Goal: Complete application form: Complete application form

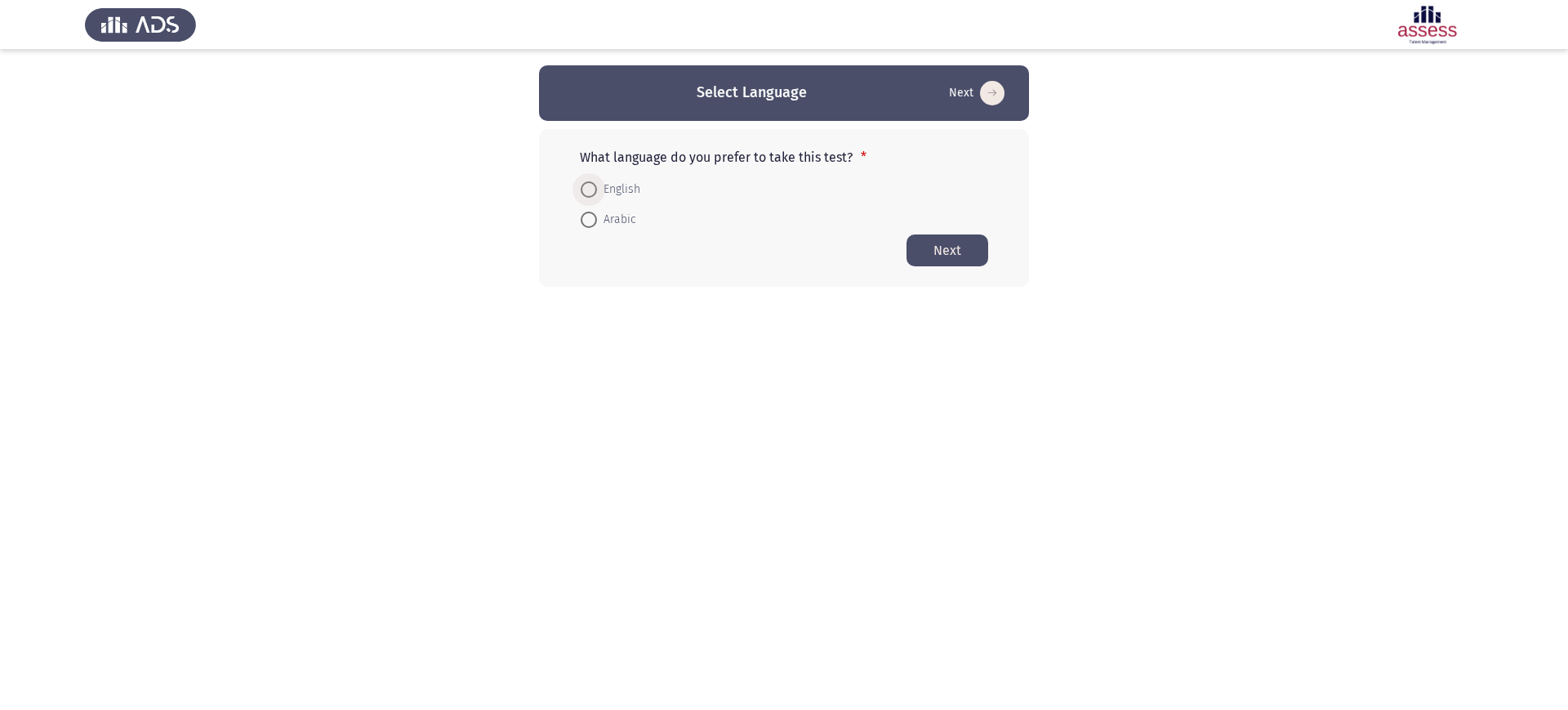
click at [607, 191] on span "English" at bounding box center [619, 189] width 43 height 20
click at [598, 191] on input "English" at bounding box center [588, 189] width 16 height 16
radio input "true"
click at [919, 241] on button "Next" at bounding box center [947, 250] width 82 height 32
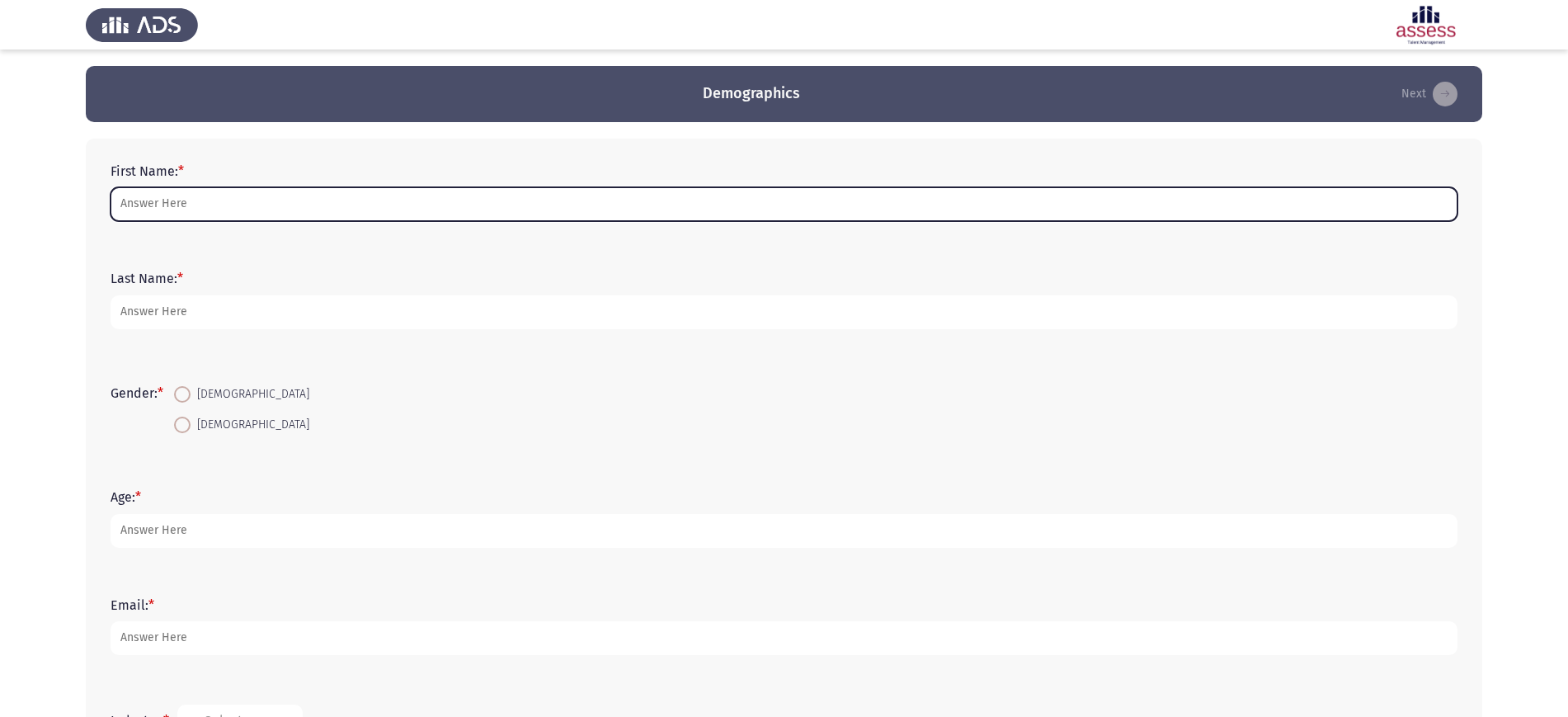
click at [332, 210] on input "First Name: *" at bounding box center [784, 204] width 1347 height 34
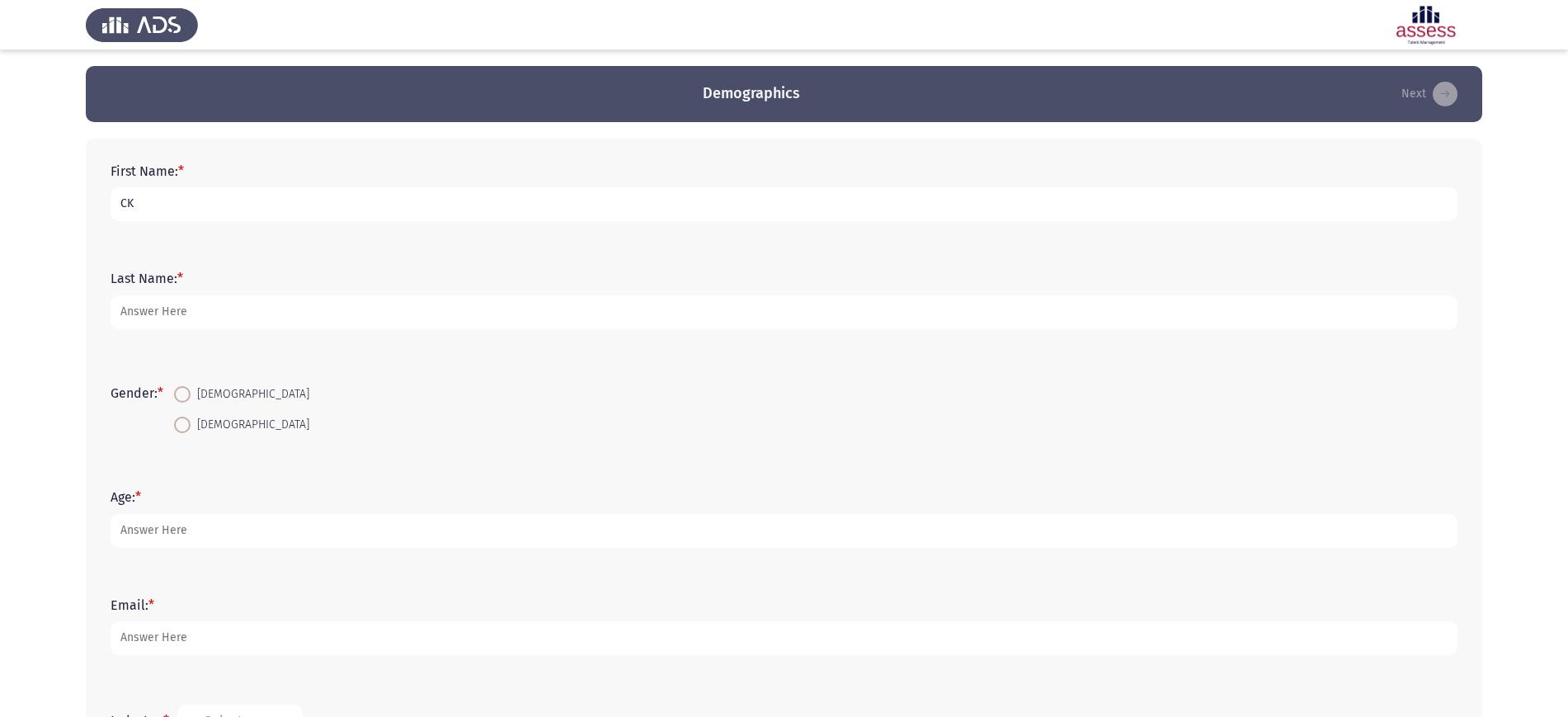
type input "CK"
click at [191, 401] on span at bounding box center [181, 394] width 16 height 16
click at [191, 401] on input "[DEMOGRAPHIC_DATA]" at bounding box center [181, 394] width 16 height 16
radio input "true"
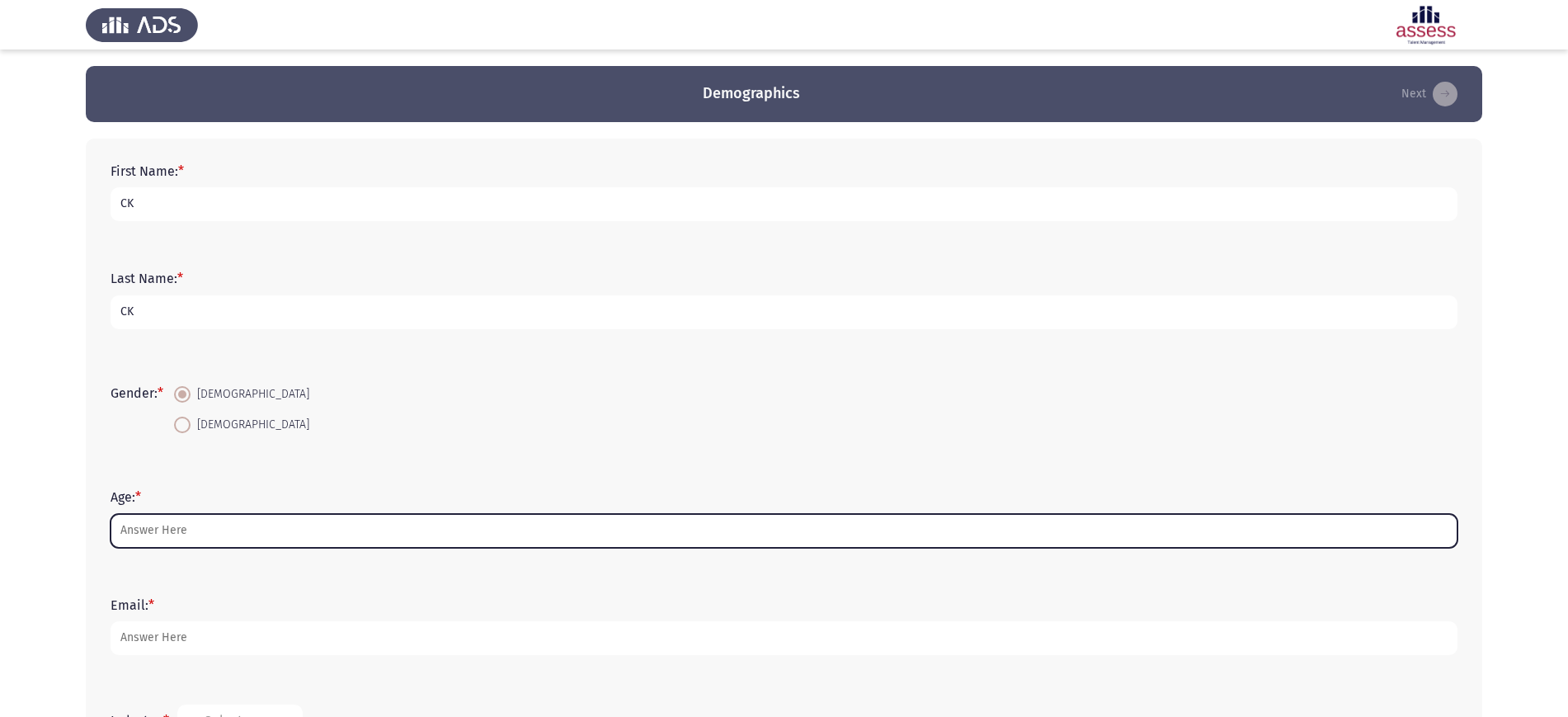
click at [191, 517] on input "Age: *" at bounding box center [784, 531] width 1347 height 34
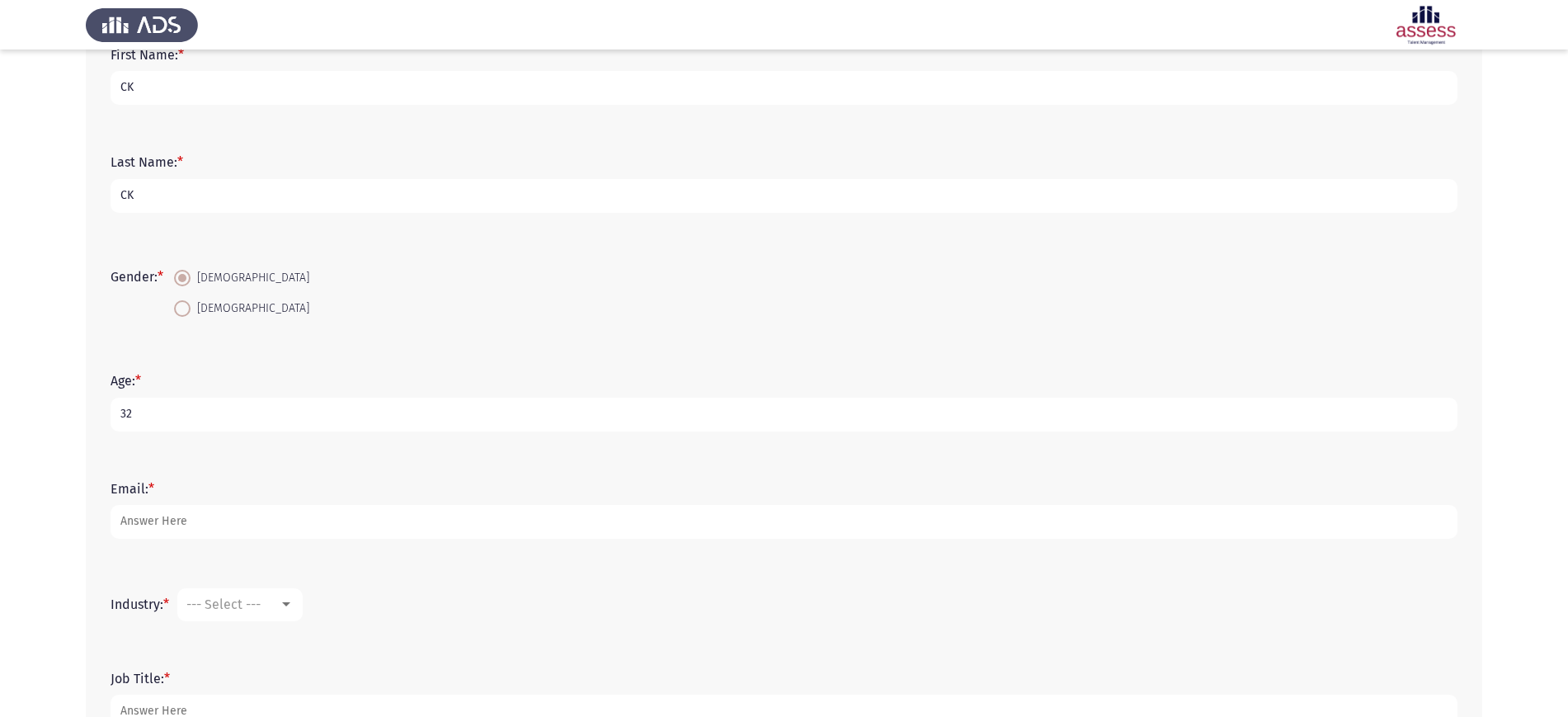
scroll to position [126, 0]
type input "32"
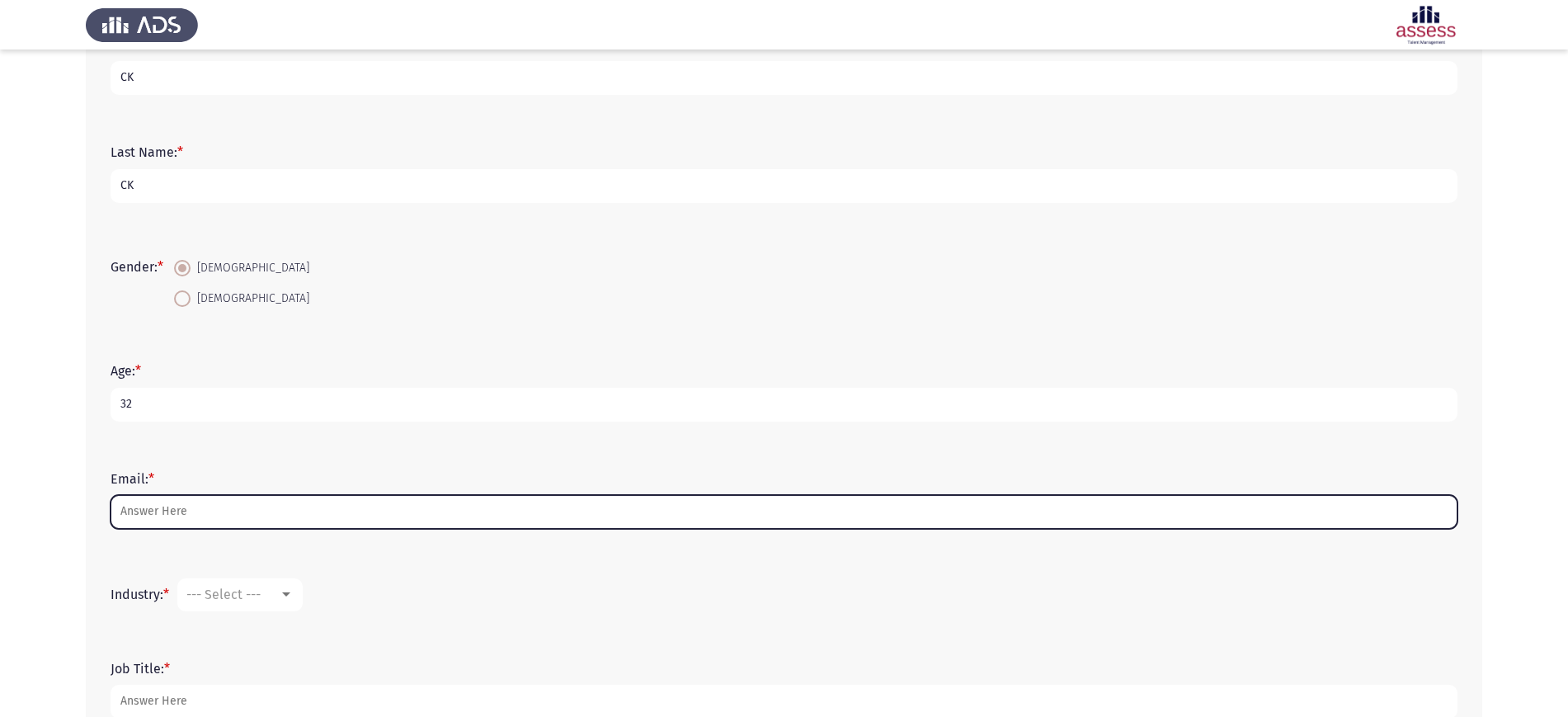
click at [159, 501] on input "Email: *" at bounding box center [784, 512] width 1347 height 34
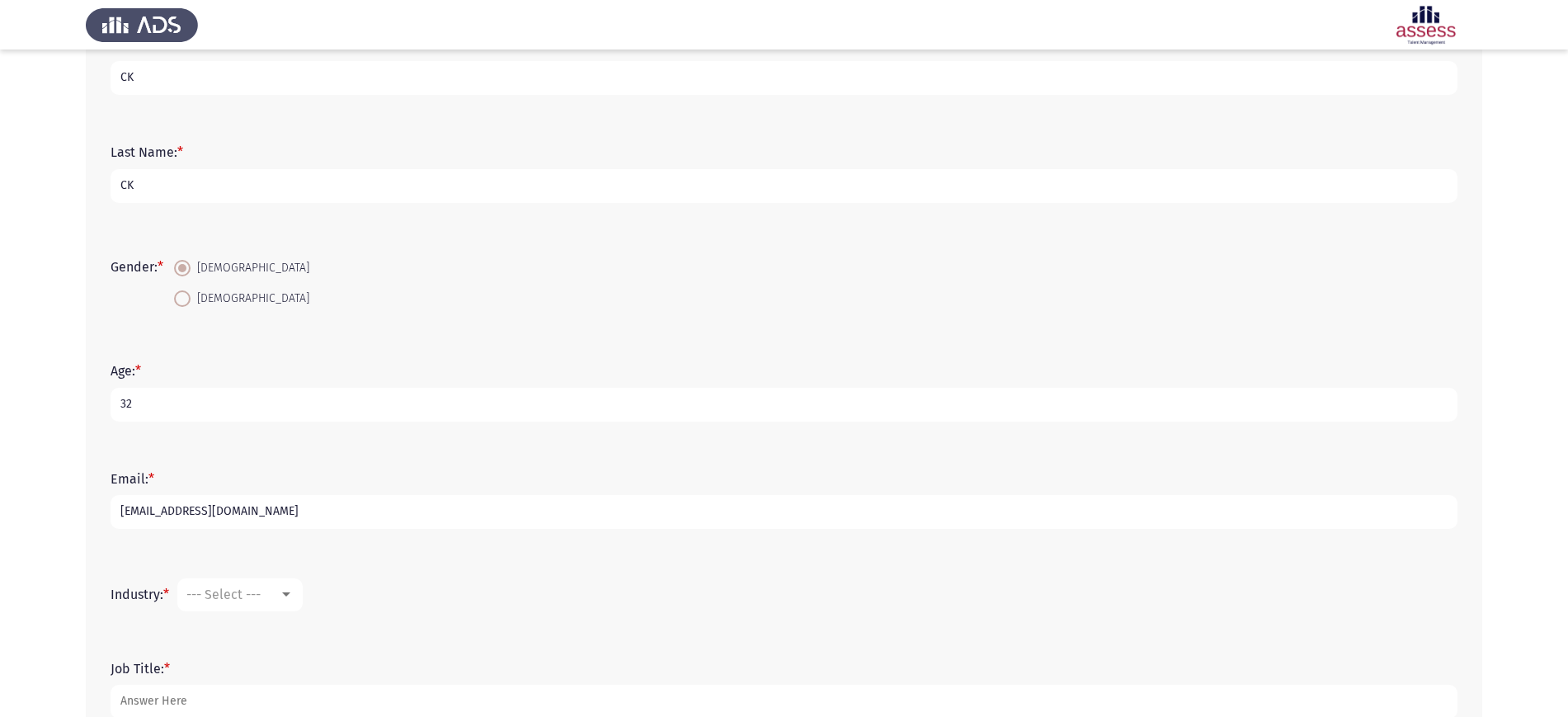
scroll to position [191, 0]
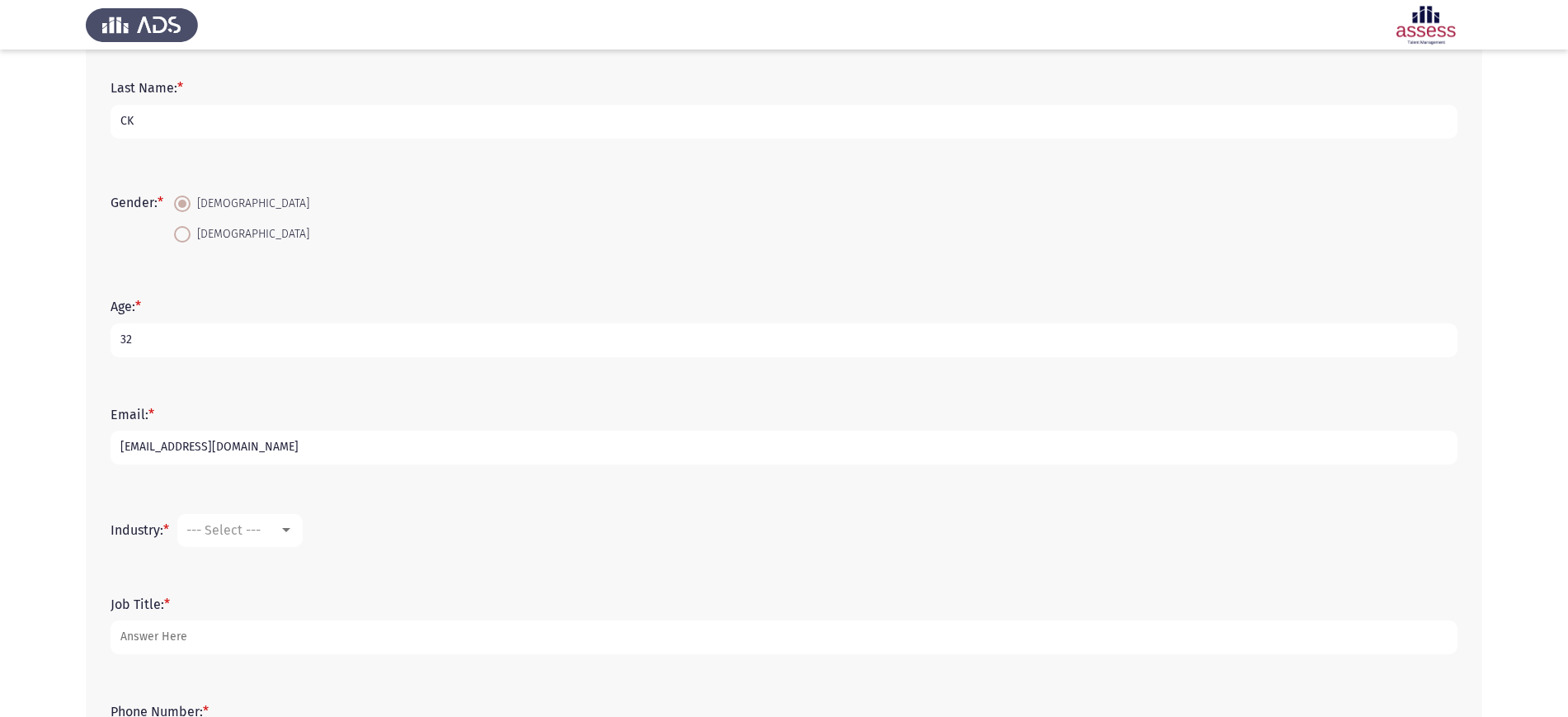
type input "[EMAIL_ADDRESS][DOMAIN_NAME]"
click at [221, 523] on span "--- Select ---" at bounding box center [224, 529] width 74 height 16
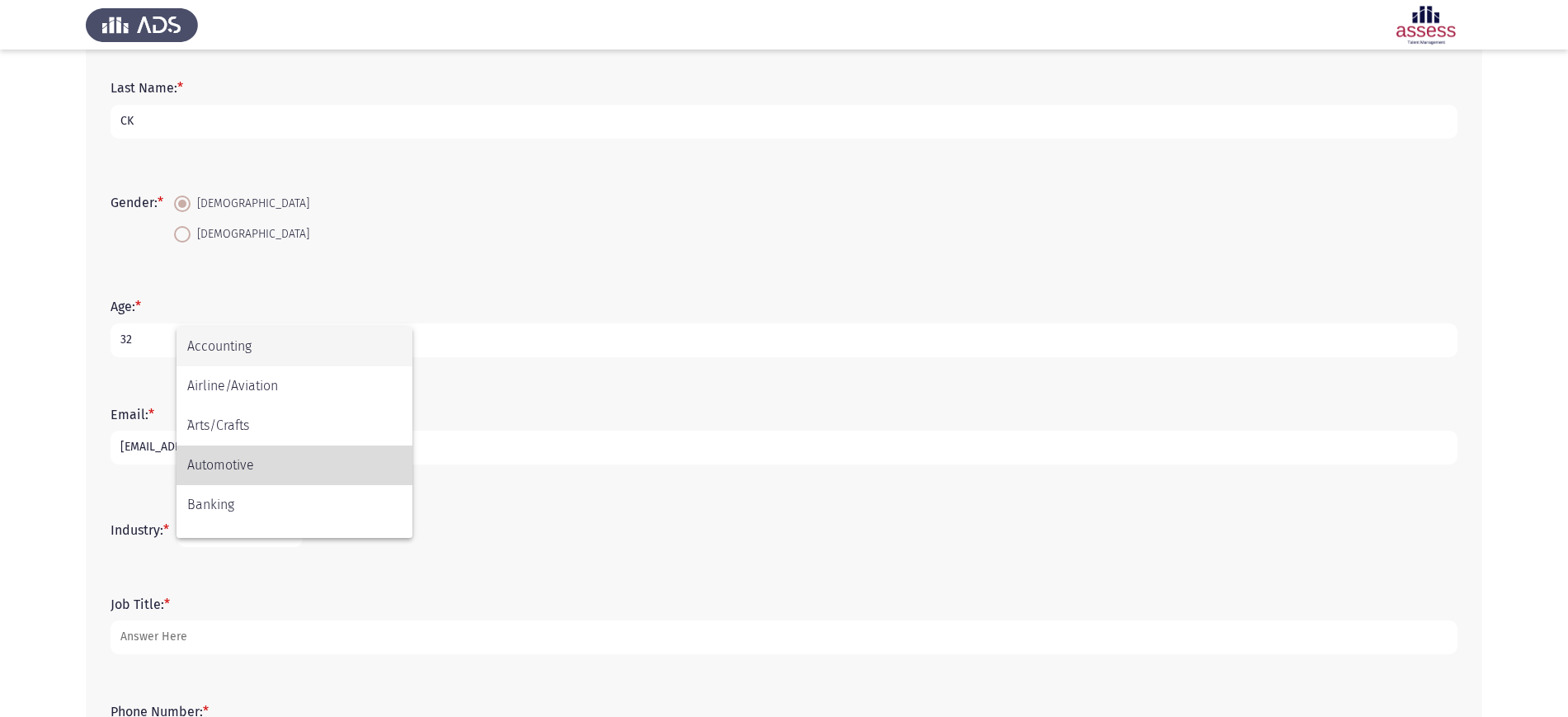
click at [233, 456] on span "Automotive" at bounding box center [294, 466] width 214 height 40
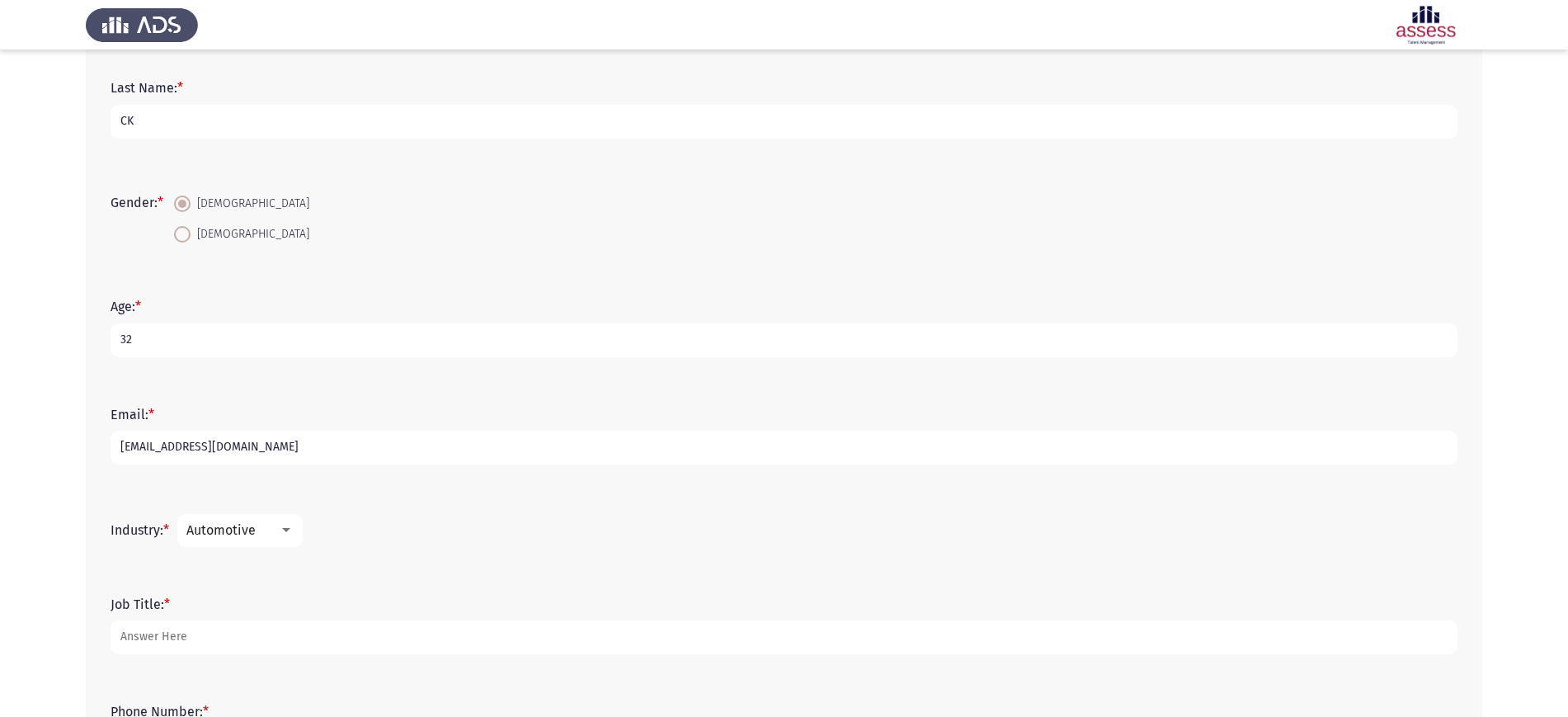
scroll to position [342, 0]
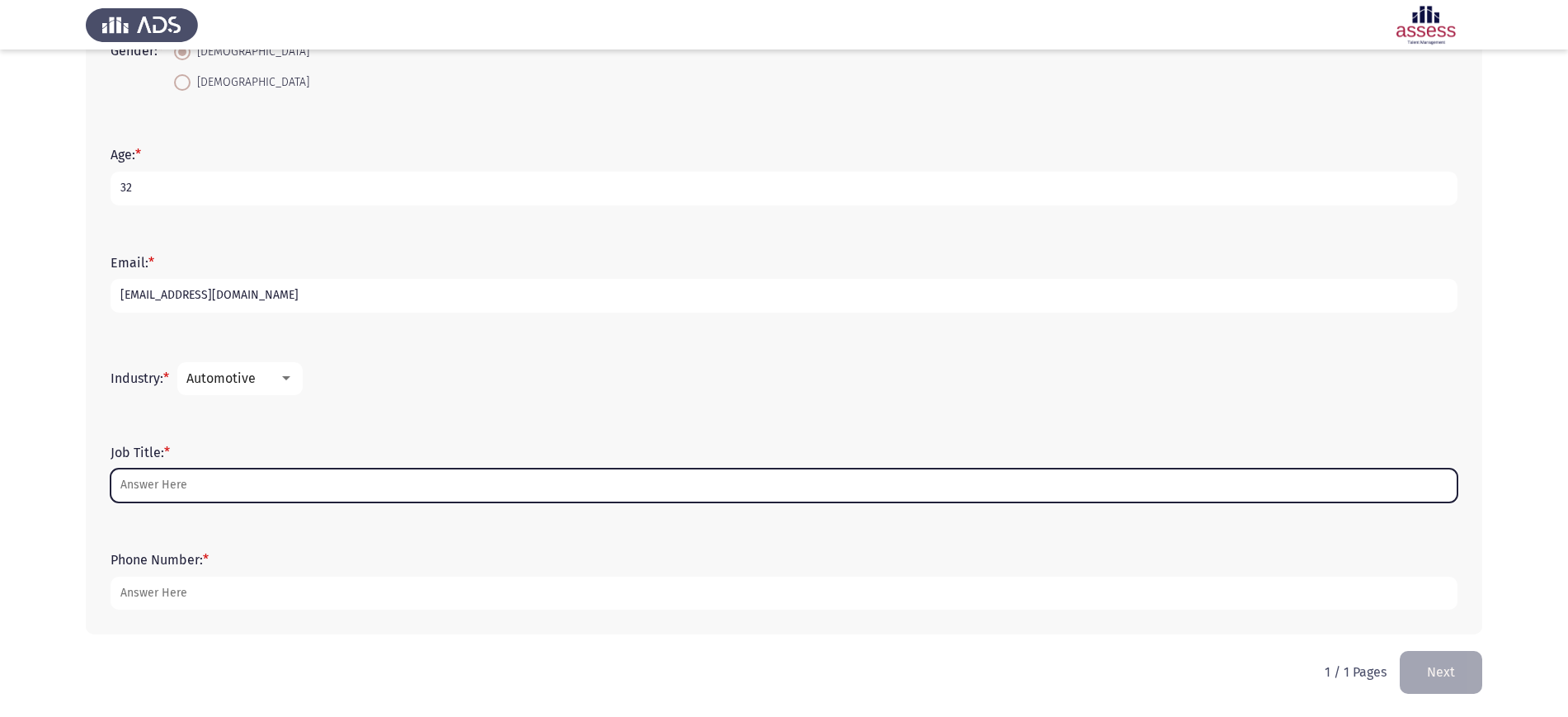
click at [214, 485] on input "Job Title: *" at bounding box center [784, 486] width 1347 height 34
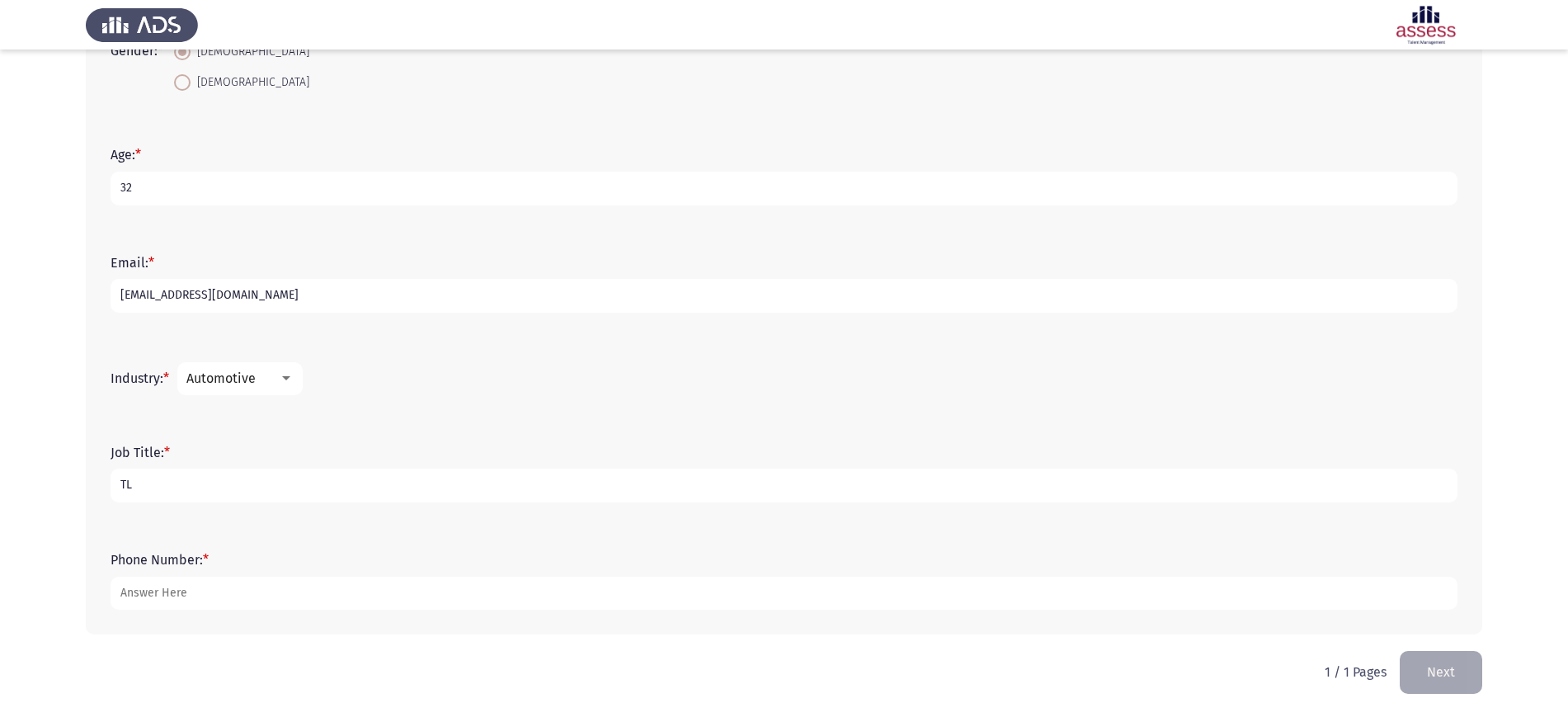
type input "TL"
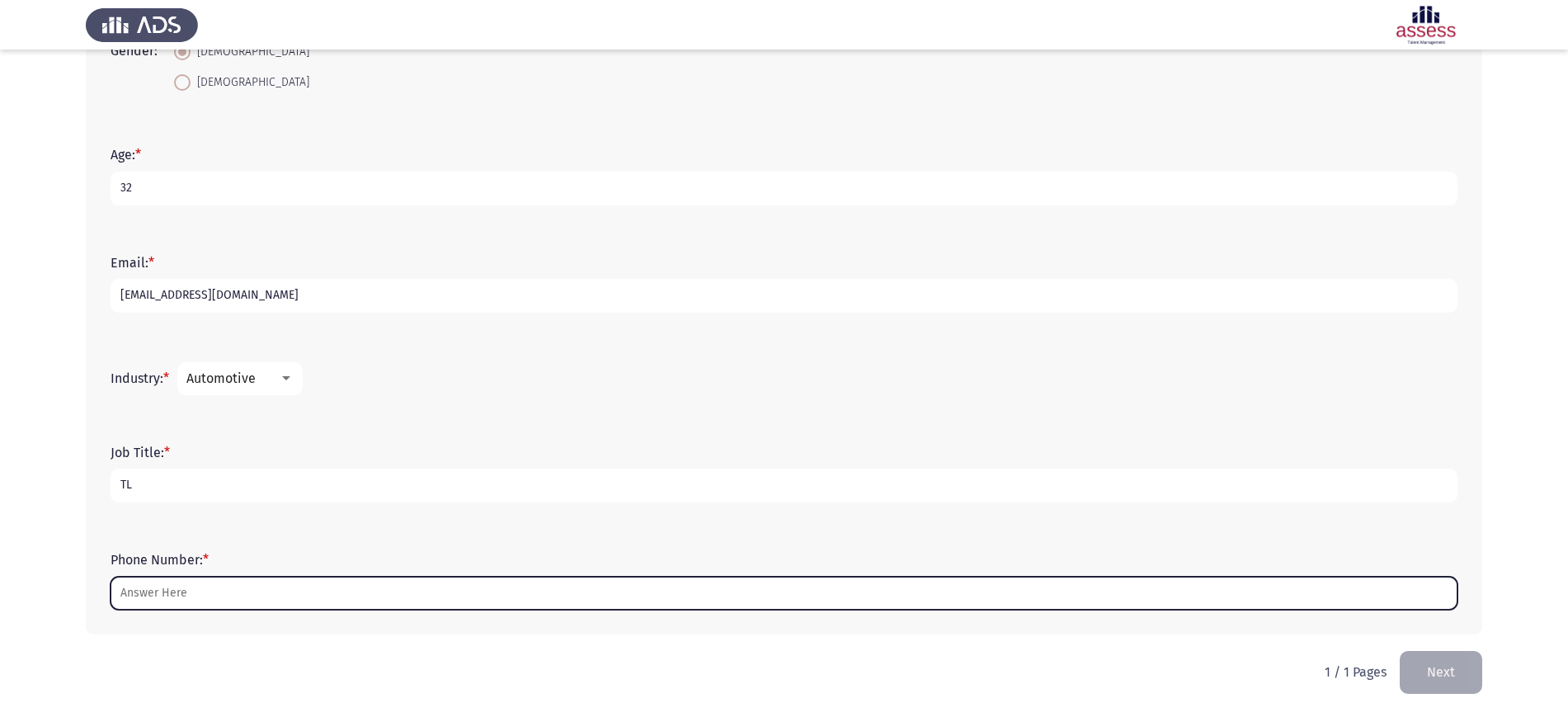
click at [184, 600] on input "Phone Number: *" at bounding box center [784, 594] width 1347 height 34
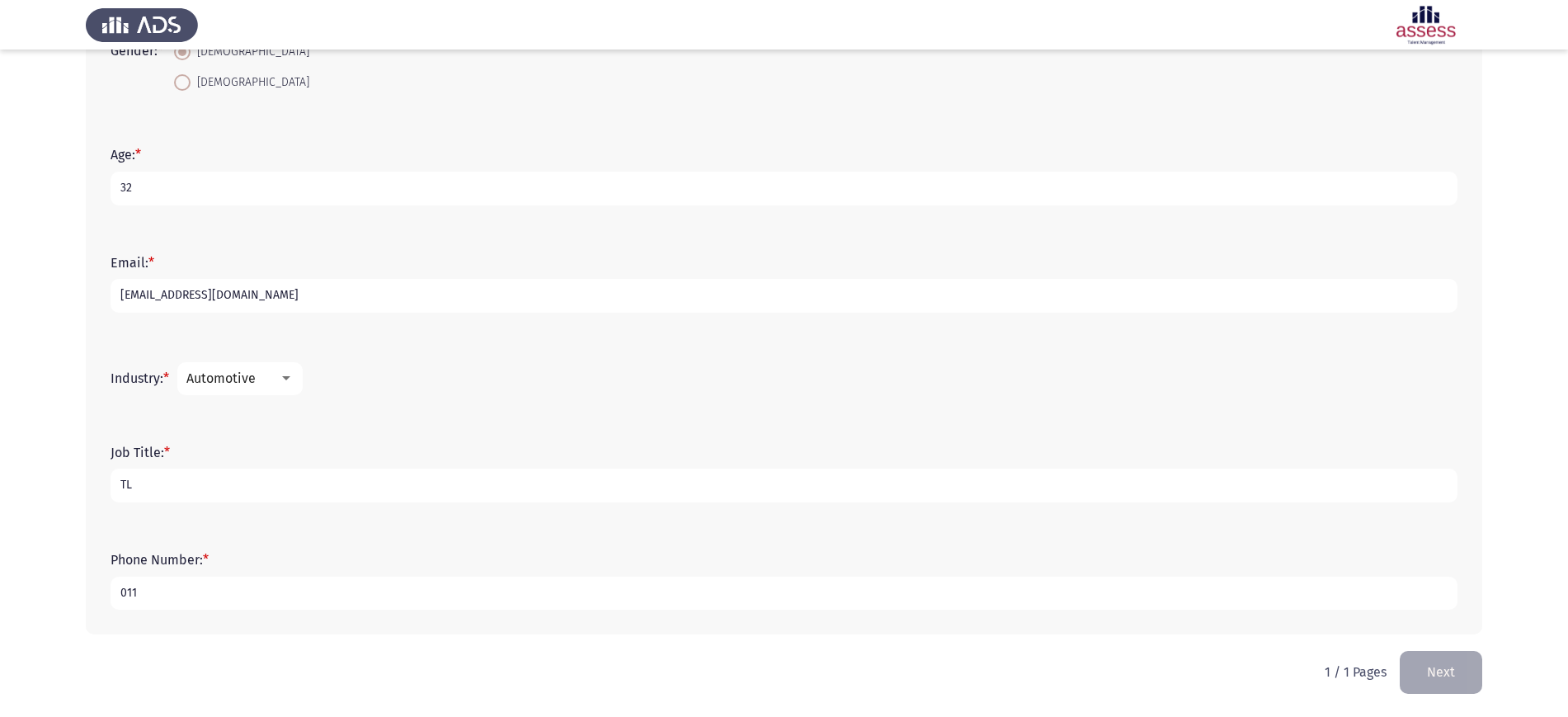
click at [1497, 570] on app-assessment-container "Demographics Next First Name: * CK Last Name: * CK Gender: * Female Male Age: *…" at bounding box center [784, 187] width 1568 height 927
click at [1425, 672] on button "Next" at bounding box center [1441, 671] width 83 height 42
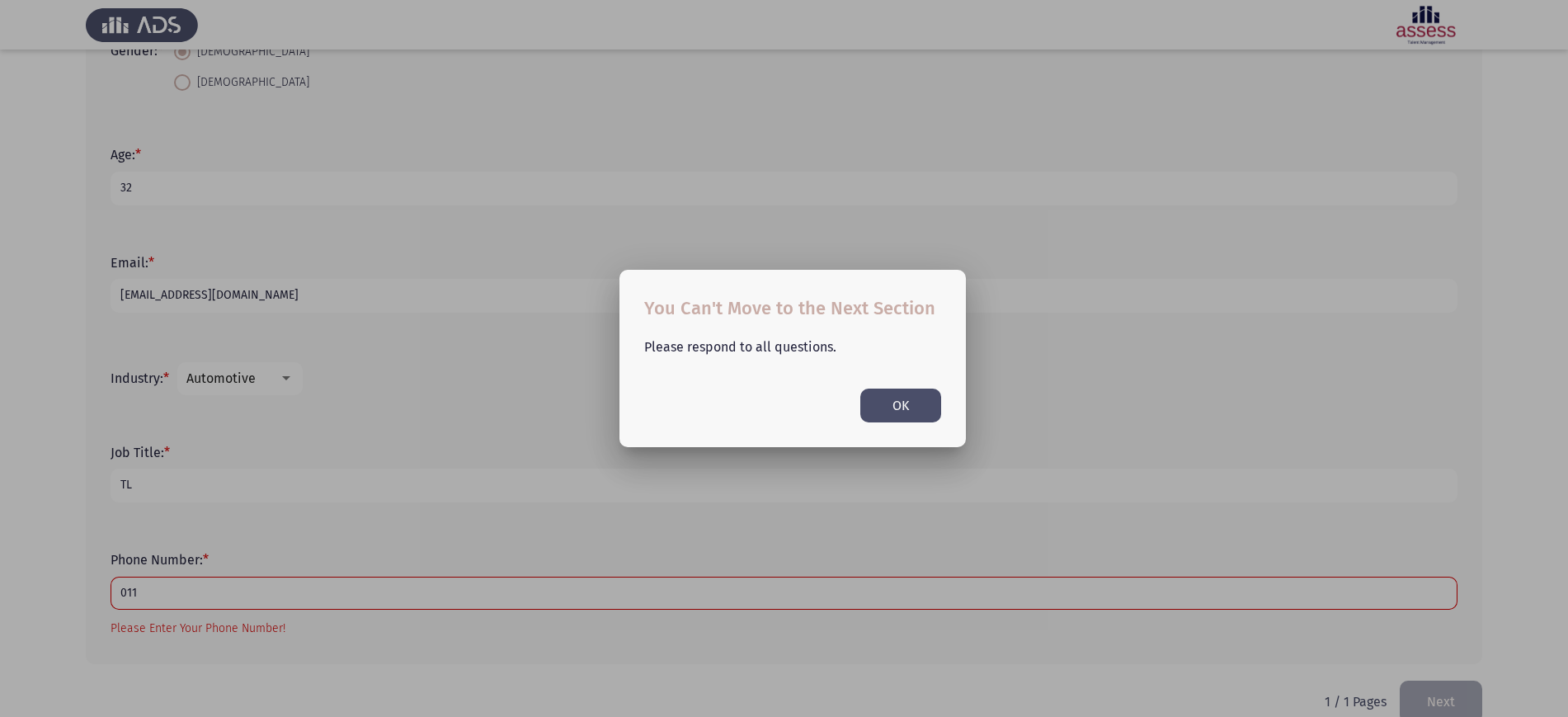
click at [923, 395] on button "OK" at bounding box center [900, 406] width 81 height 34
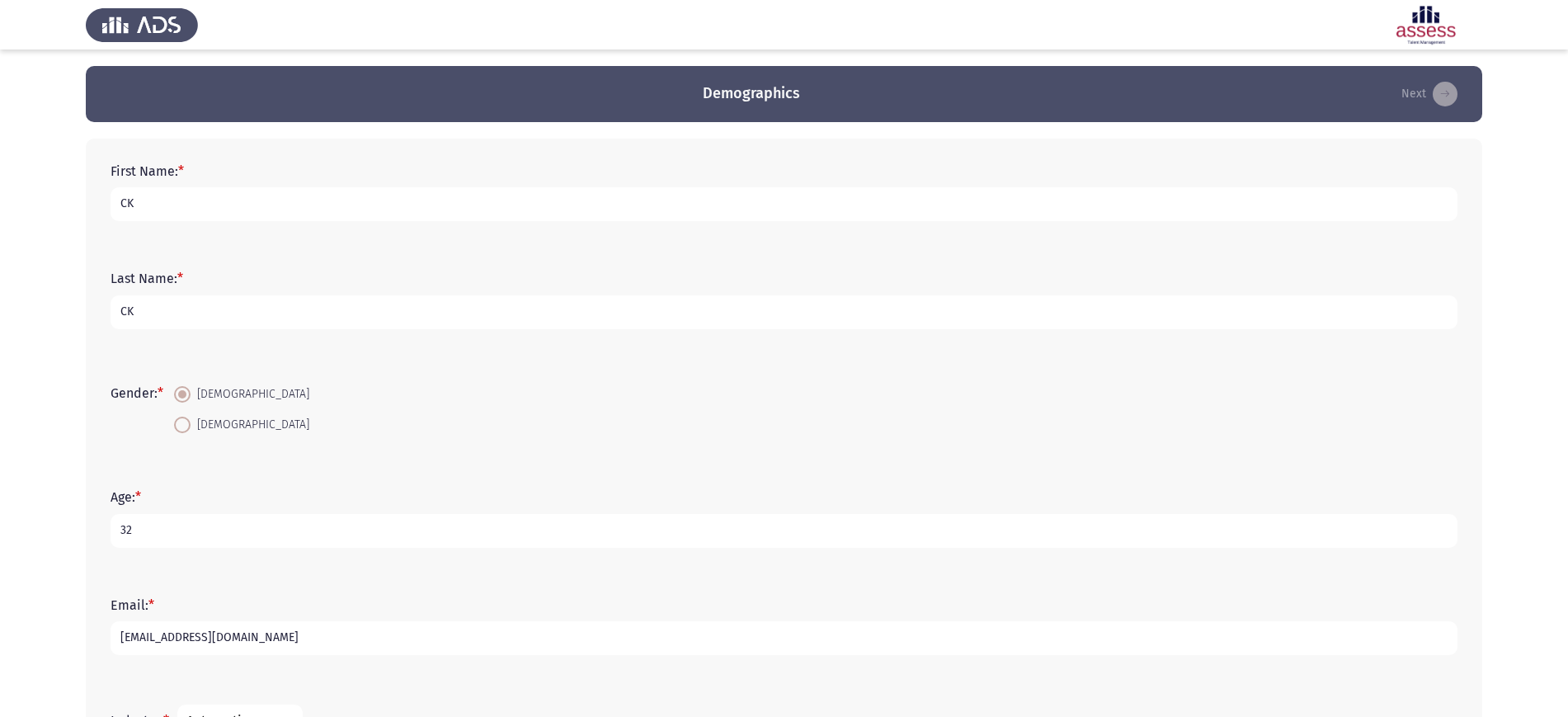
scroll to position [348, 0]
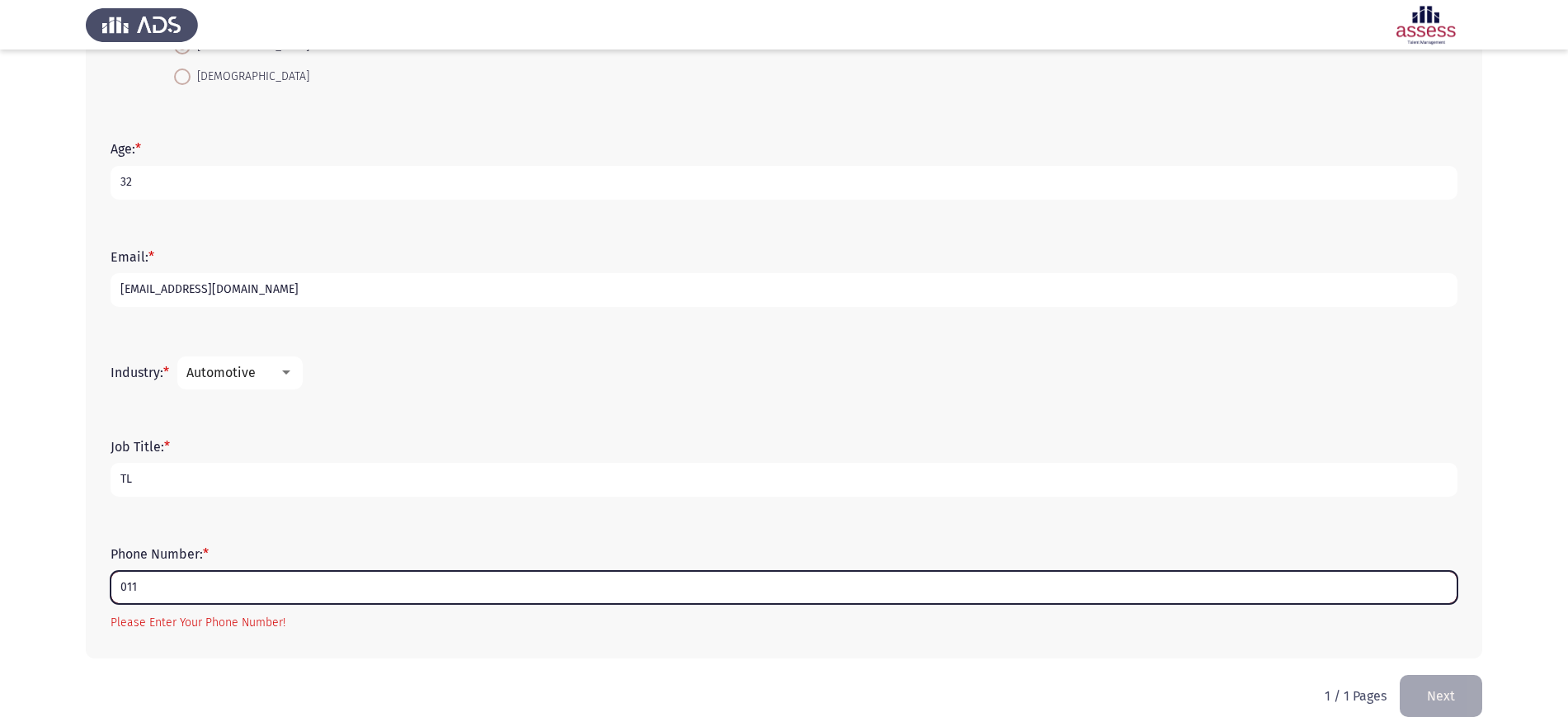
click at [296, 585] on input "011" at bounding box center [784, 588] width 1347 height 34
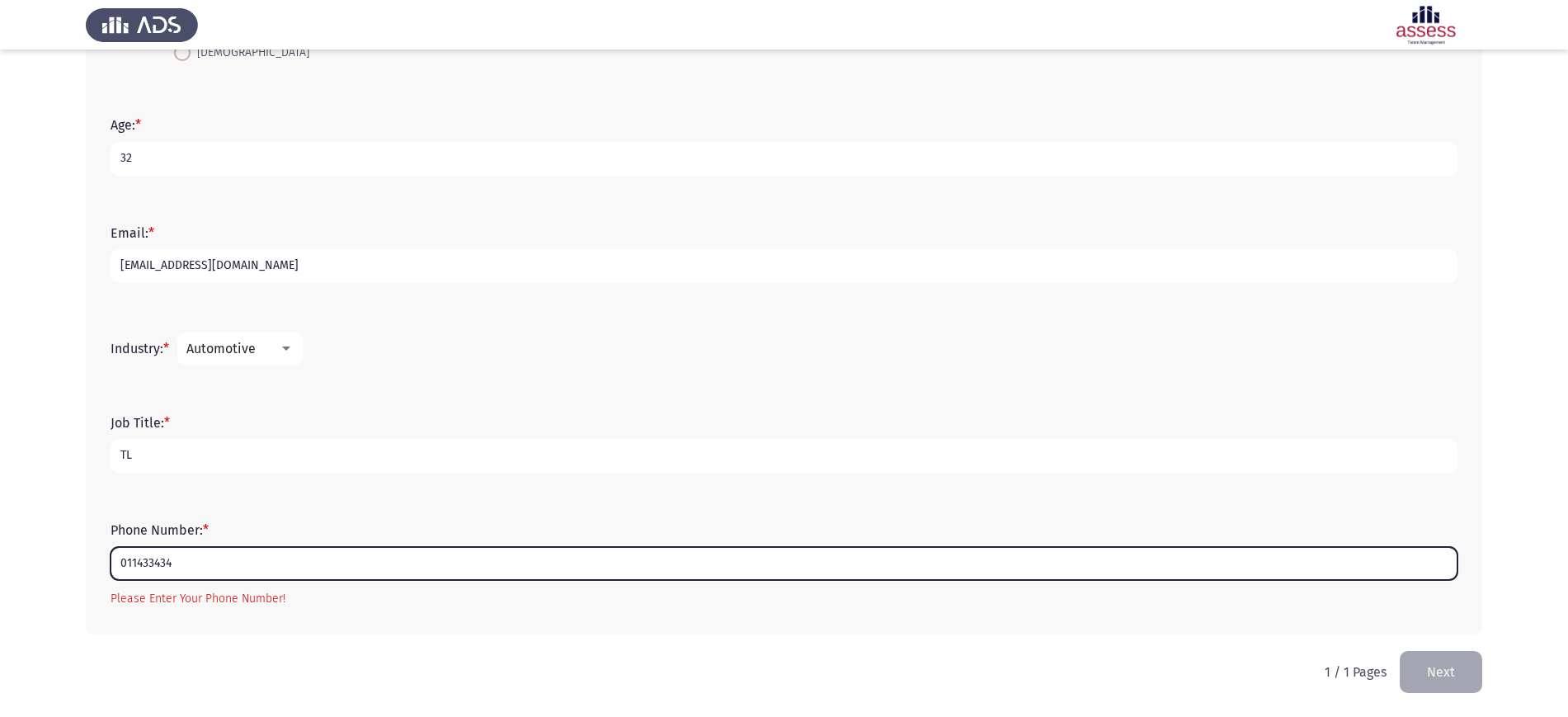
type input "011433434"
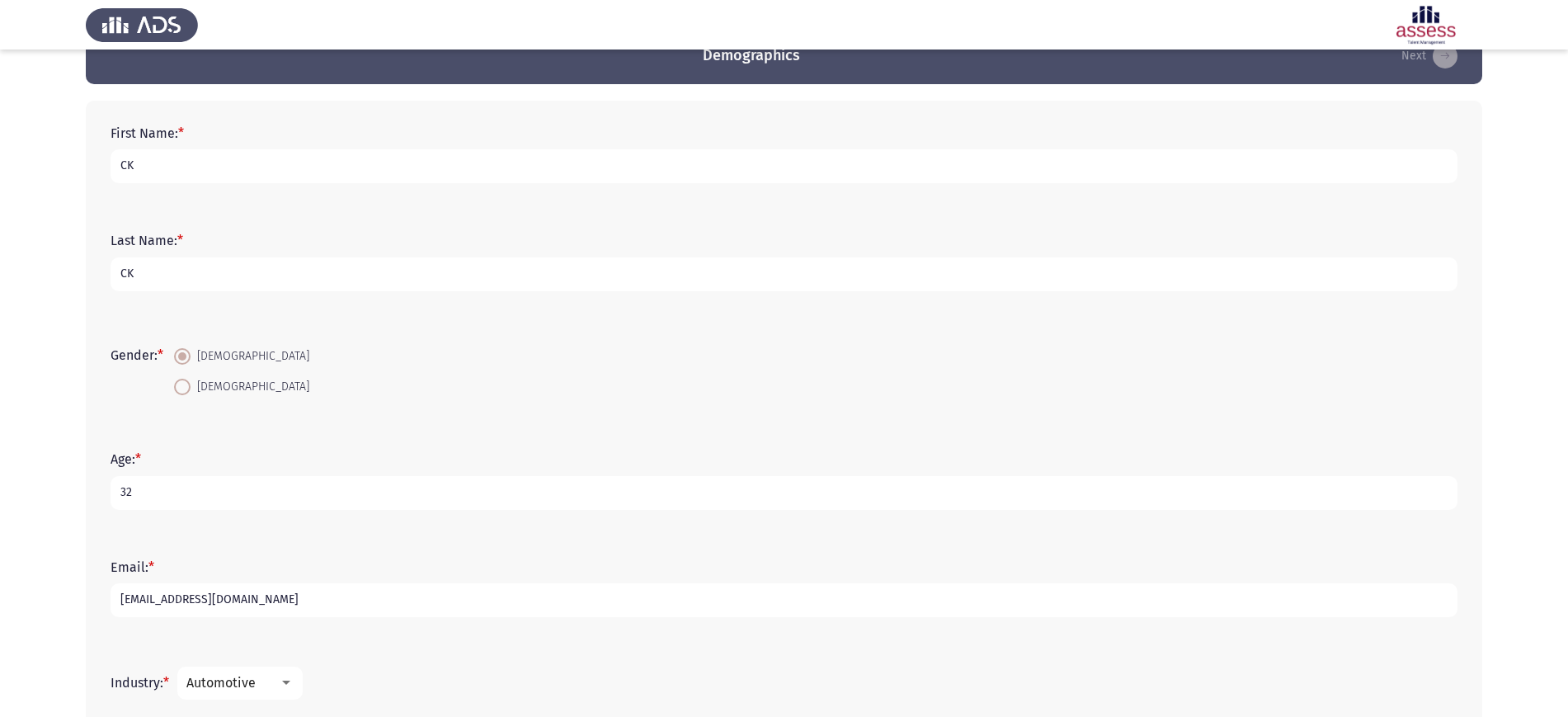
scroll to position [0, 0]
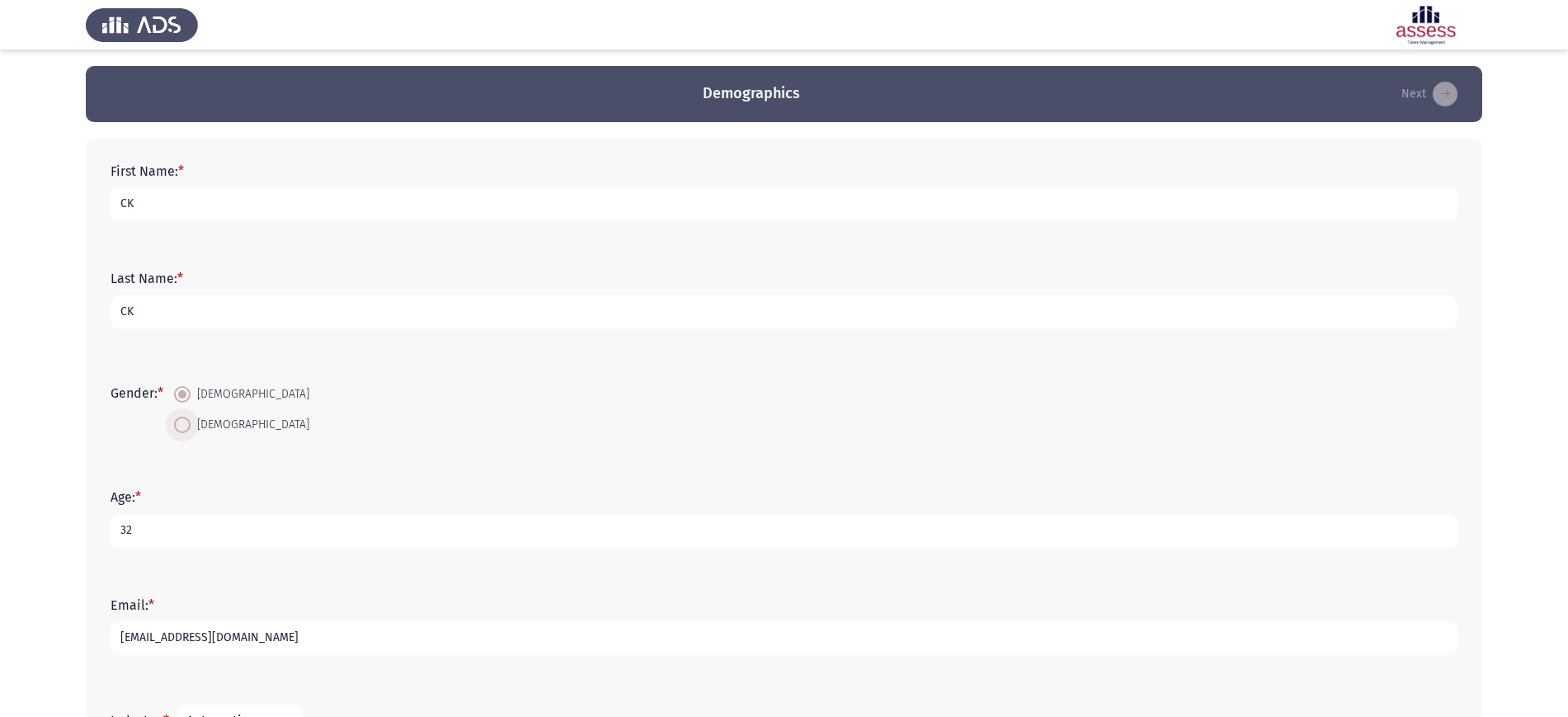
click at [208, 424] on span "[DEMOGRAPHIC_DATA]" at bounding box center [249, 424] width 119 height 20
click at [191, 424] on input "[DEMOGRAPHIC_DATA]" at bounding box center [181, 424] width 16 height 16
radio input "true"
click at [197, 394] on span "[DEMOGRAPHIC_DATA]" at bounding box center [249, 394] width 119 height 20
click at [191, 394] on input "[DEMOGRAPHIC_DATA]" at bounding box center [181, 394] width 16 height 16
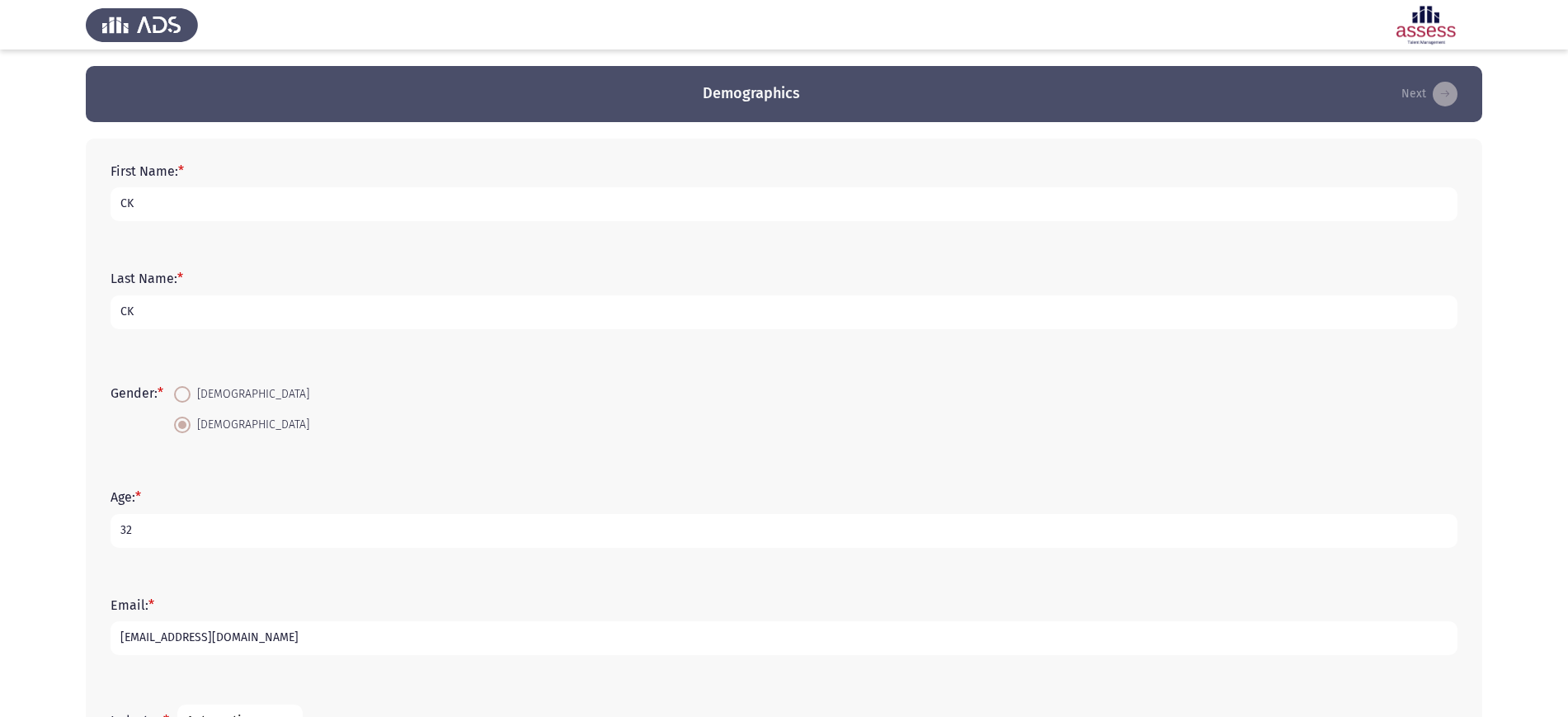
radio input "true"
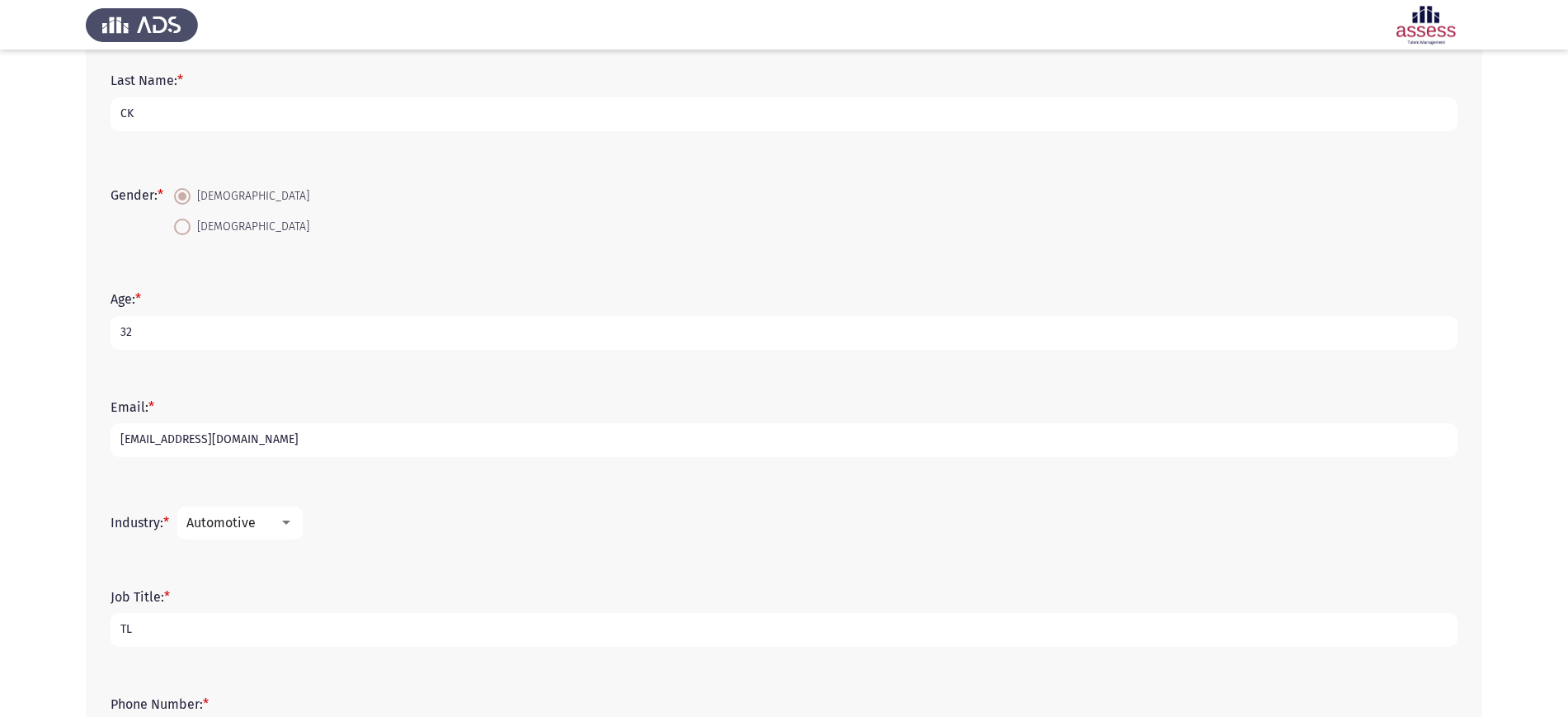
scroll to position [372, 0]
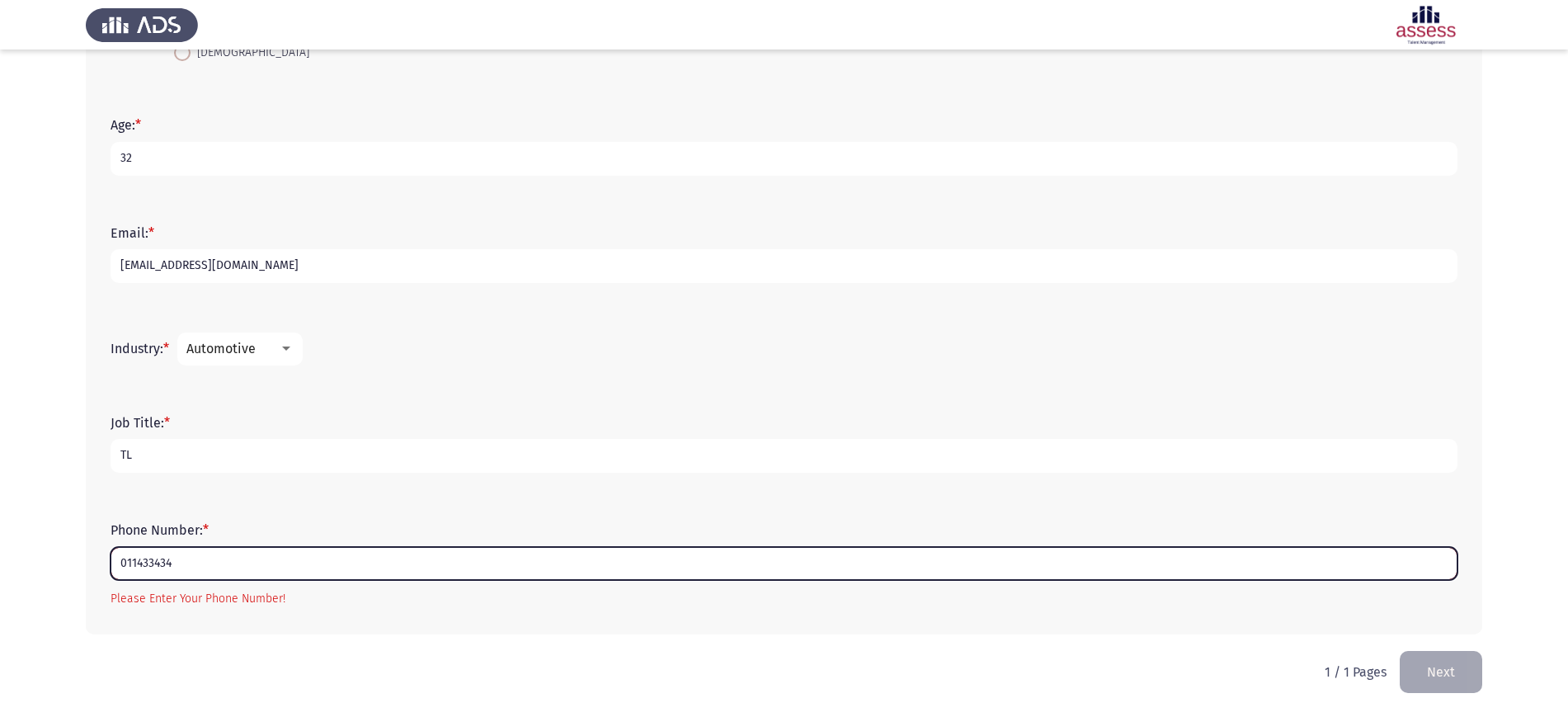
click at [200, 579] on input "011433434" at bounding box center [784, 563] width 1347 height 34
click at [255, 572] on input "011433434" at bounding box center [784, 563] width 1347 height 34
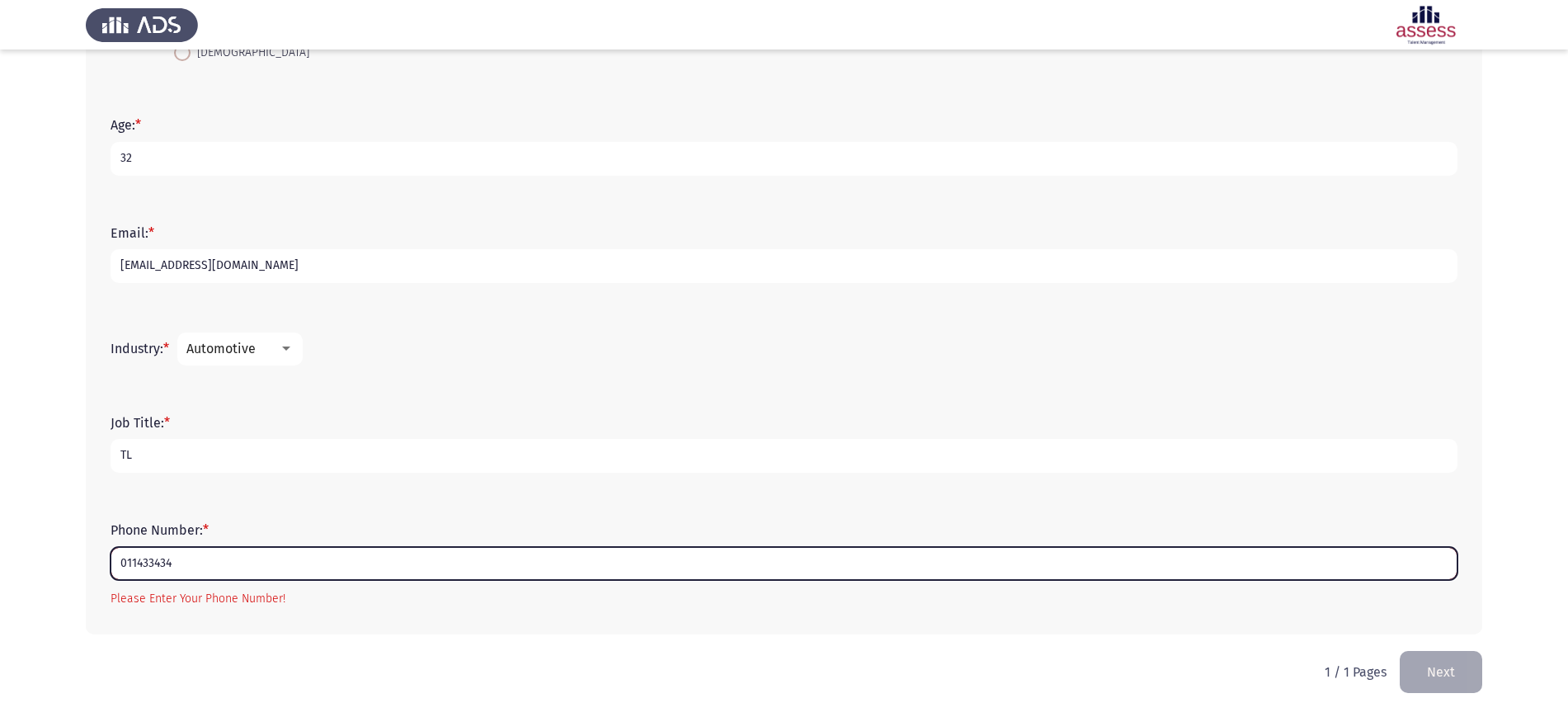
click at [255, 572] on input "011433434" at bounding box center [784, 563] width 1347 height 34
type input "0111111"
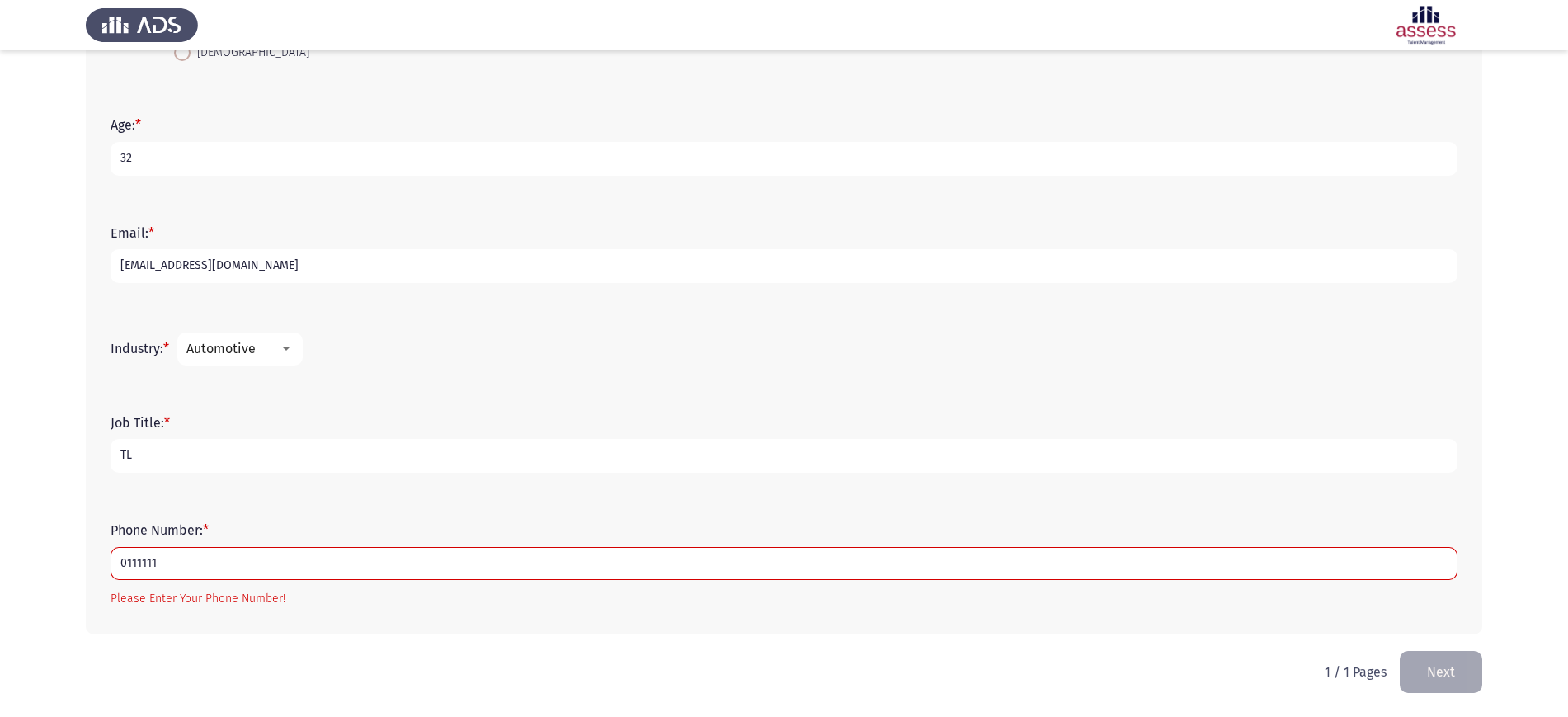
click at [1443, 659] on button "Next" at bounding box center [1441, 671] width 83 height 42
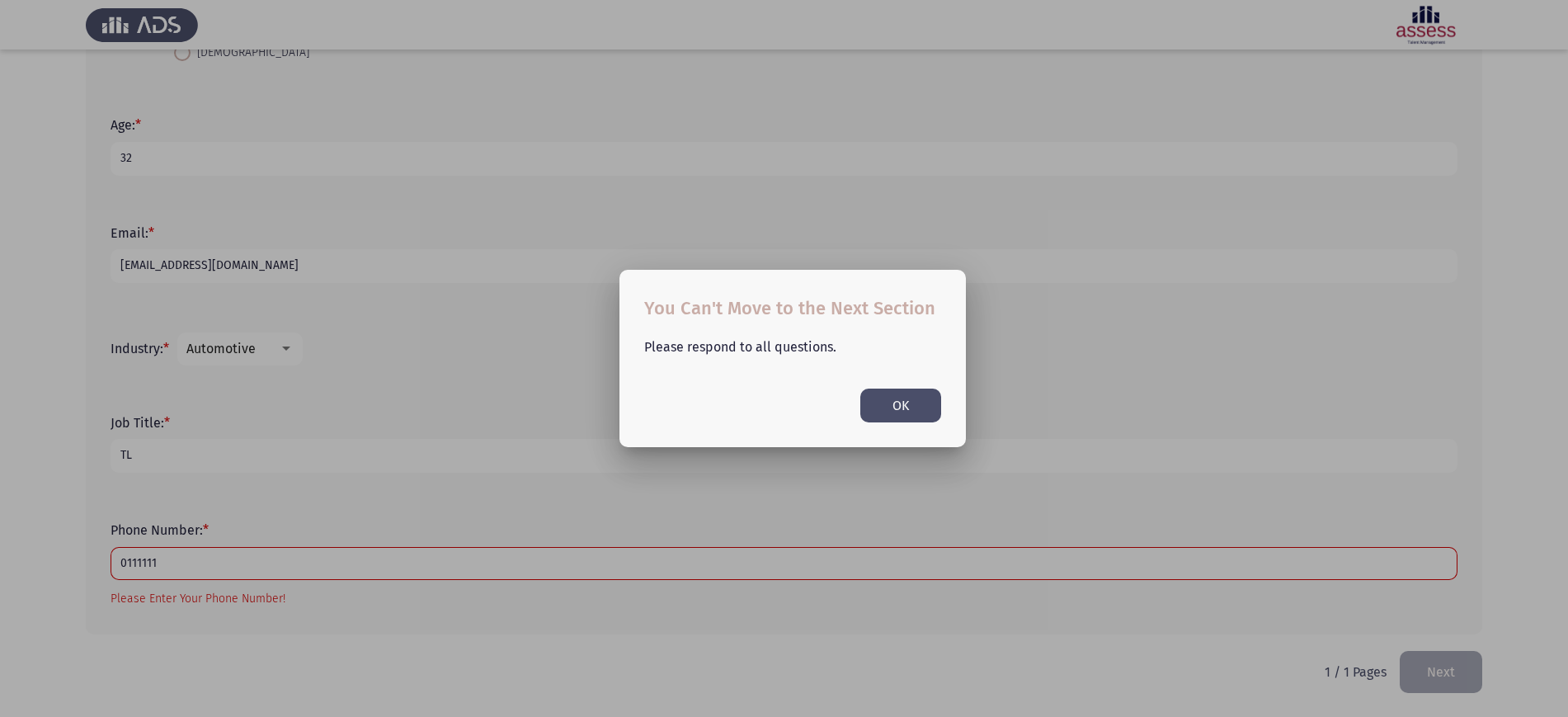
scroll to position [0, 0]
click at [921, 401] on button "OK" at bounding box center [900, 406] width 81 height 34
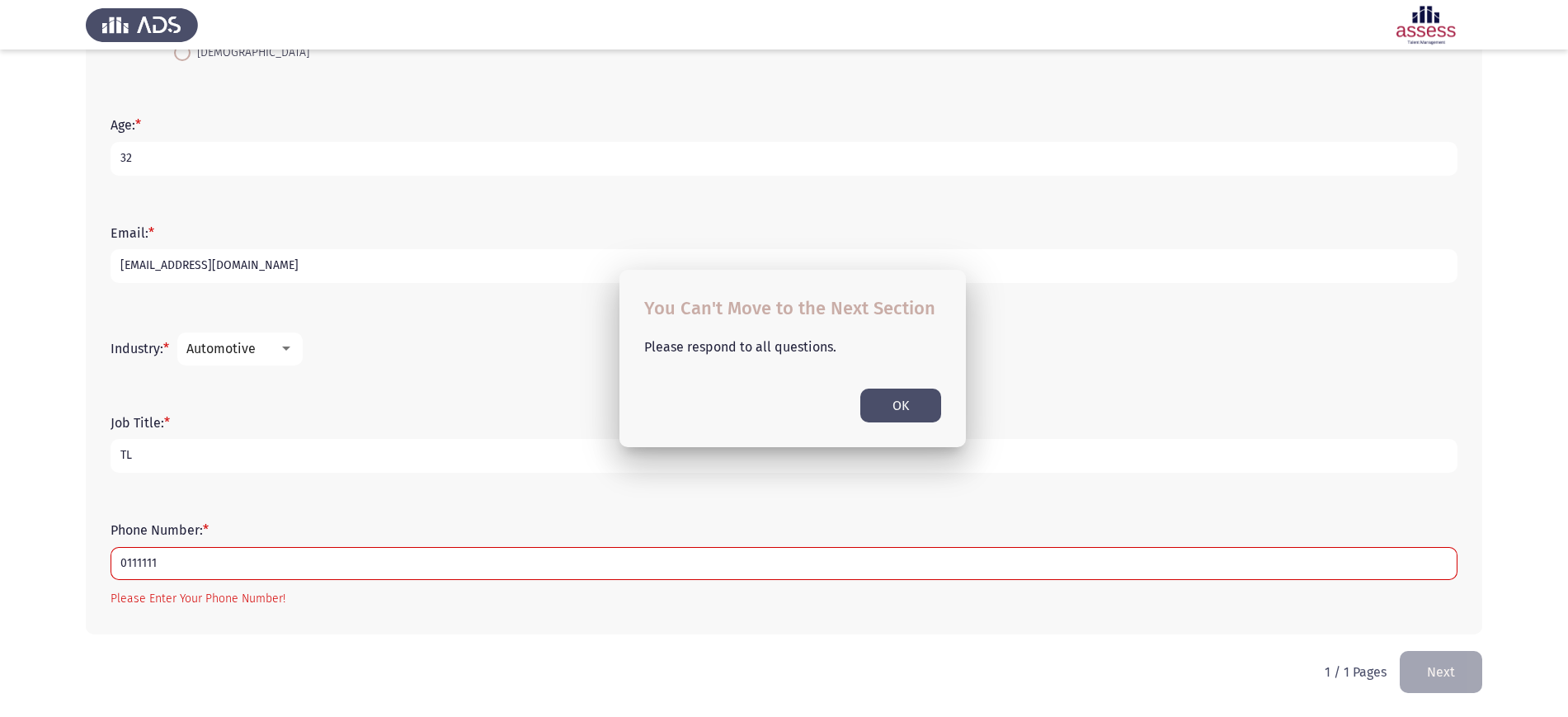
scroll to position [372, 0]
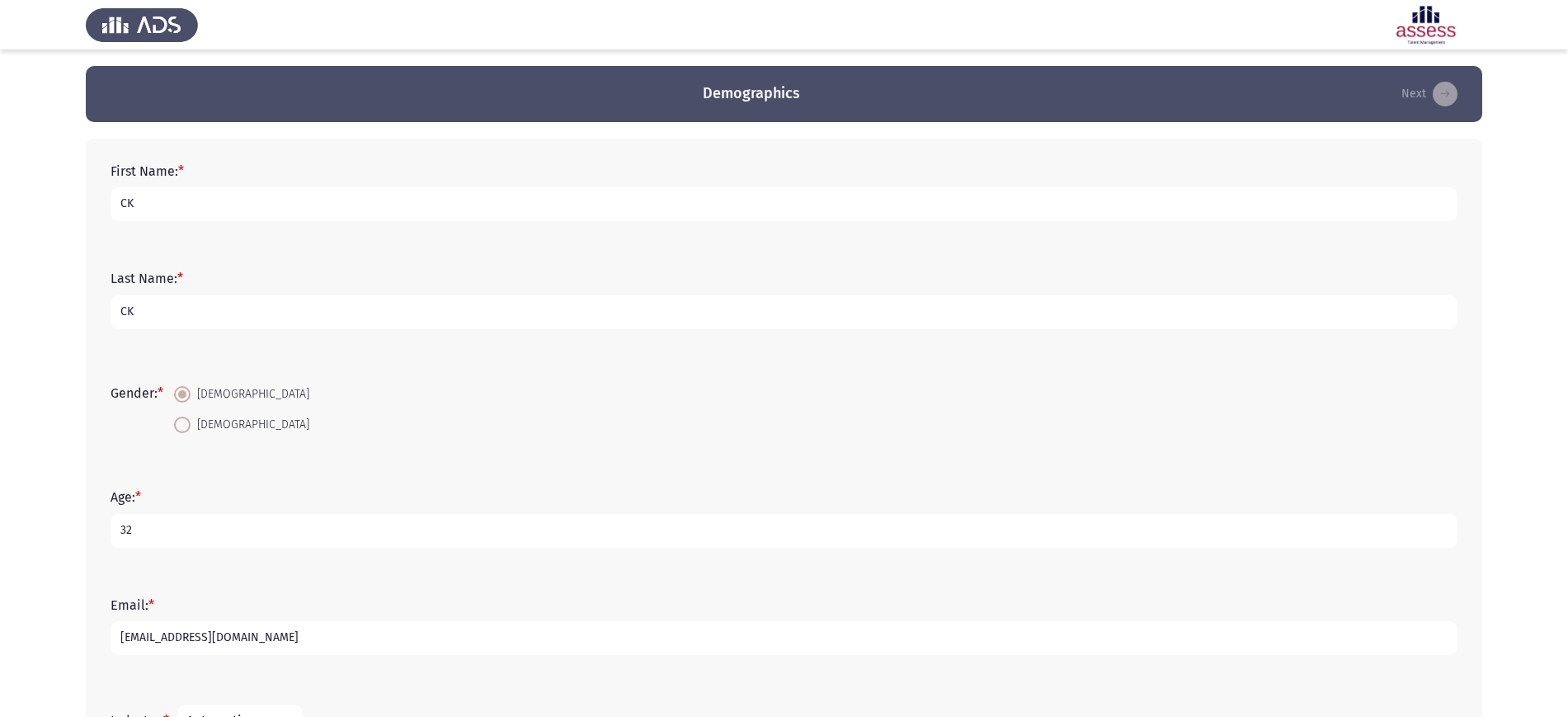
scroll to position [342, 0]
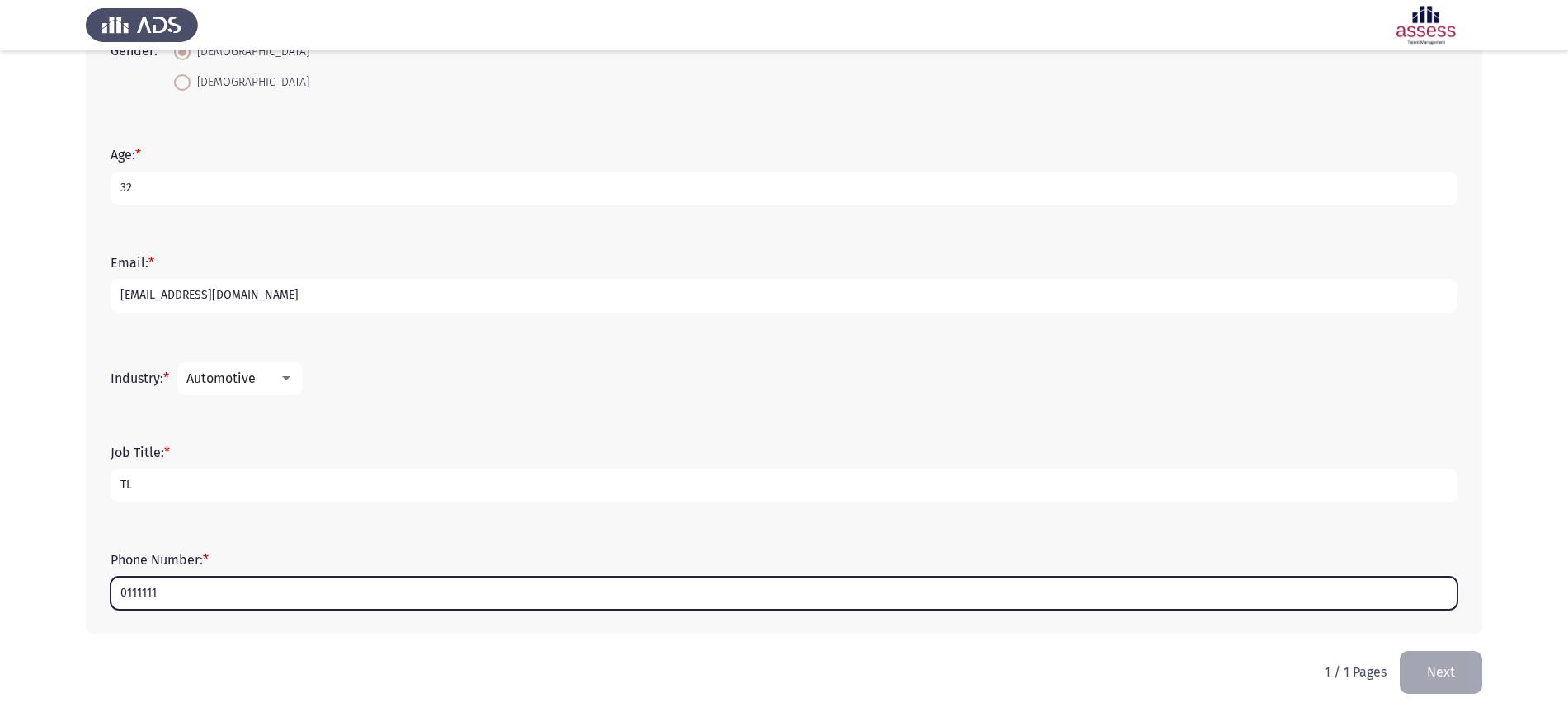
click at [1280, 598] on input "0111111" at bounding box center [784, 594] width 1347 height 34
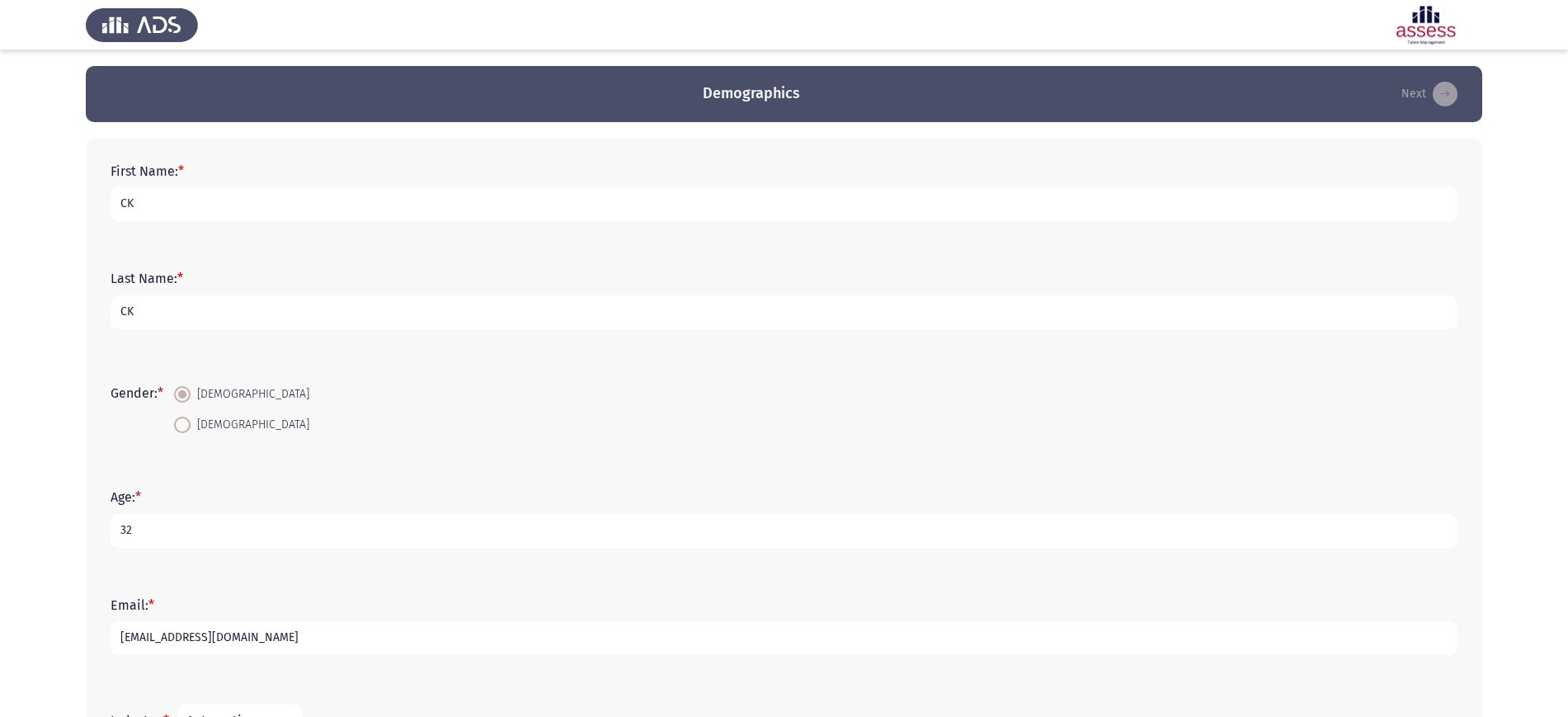
scroll to position [342, 0]
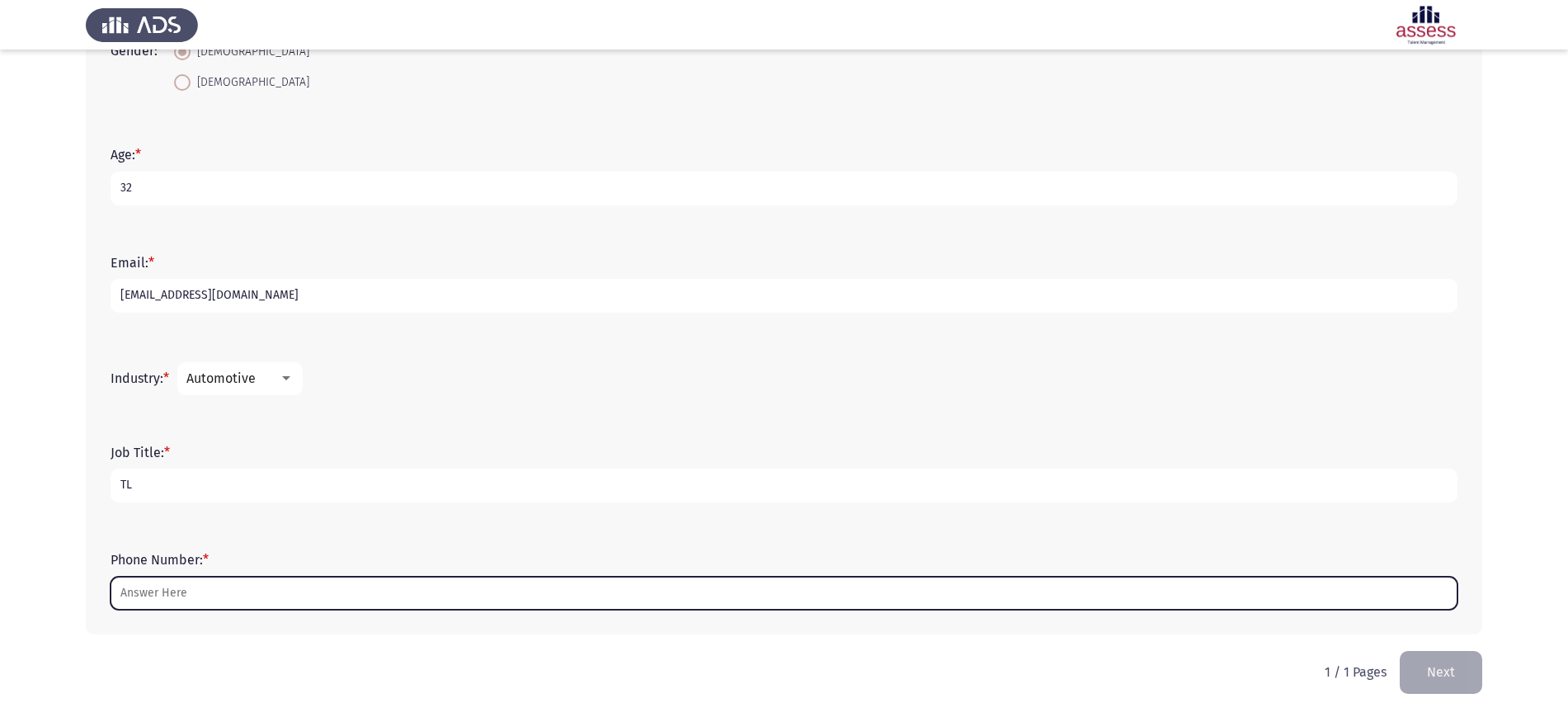
click at [269, 598] on input "Phone Number: *" at bounding box center [784, 594] width 1347 height 34
type input "0111111111111111"
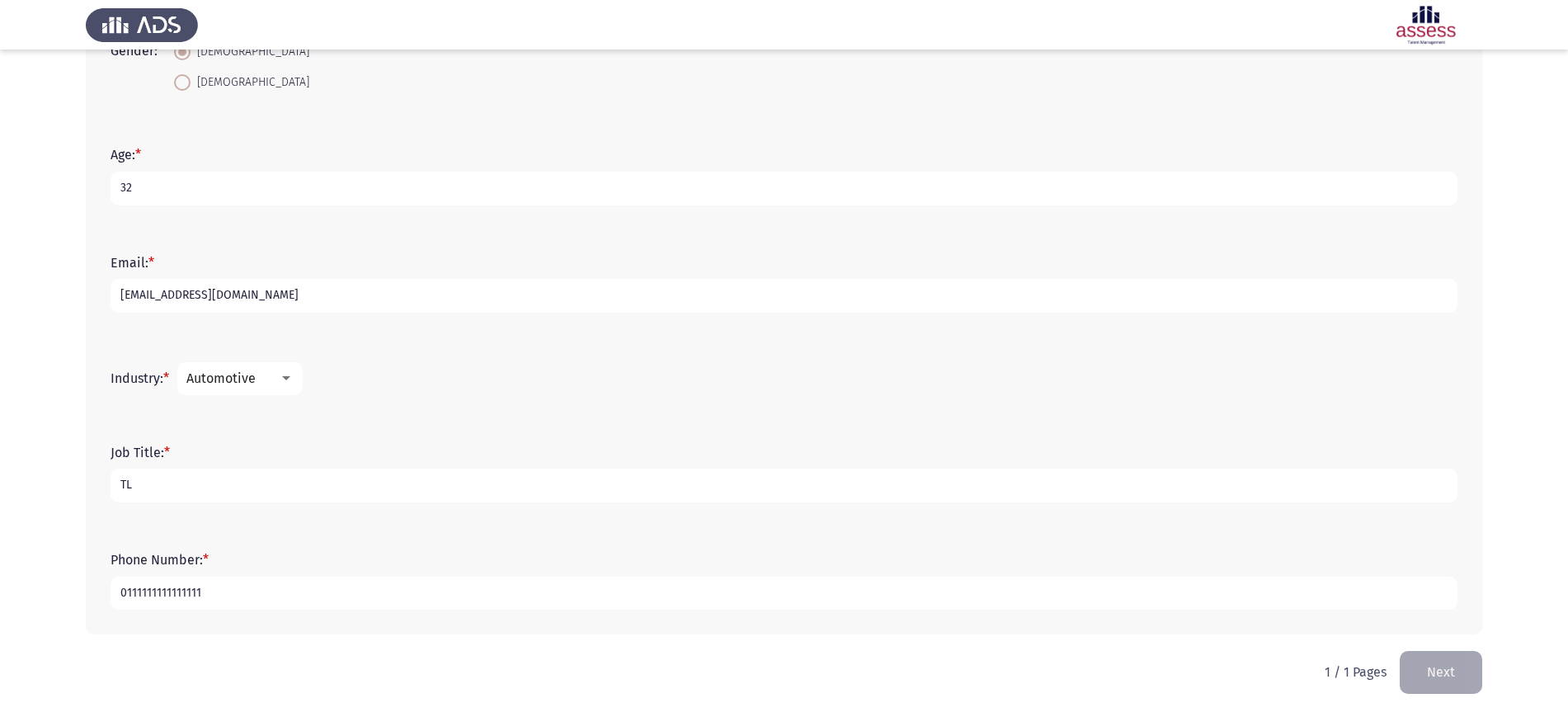
click at [294, 284] on input "[EMAIL_ADDRESS][DOMAIN_NAME]" at bounding box center [784, 296] width 1347 height 34
click at [1437, 665] on button "Next" at bounding box center [1441, 671] width 83 height 42
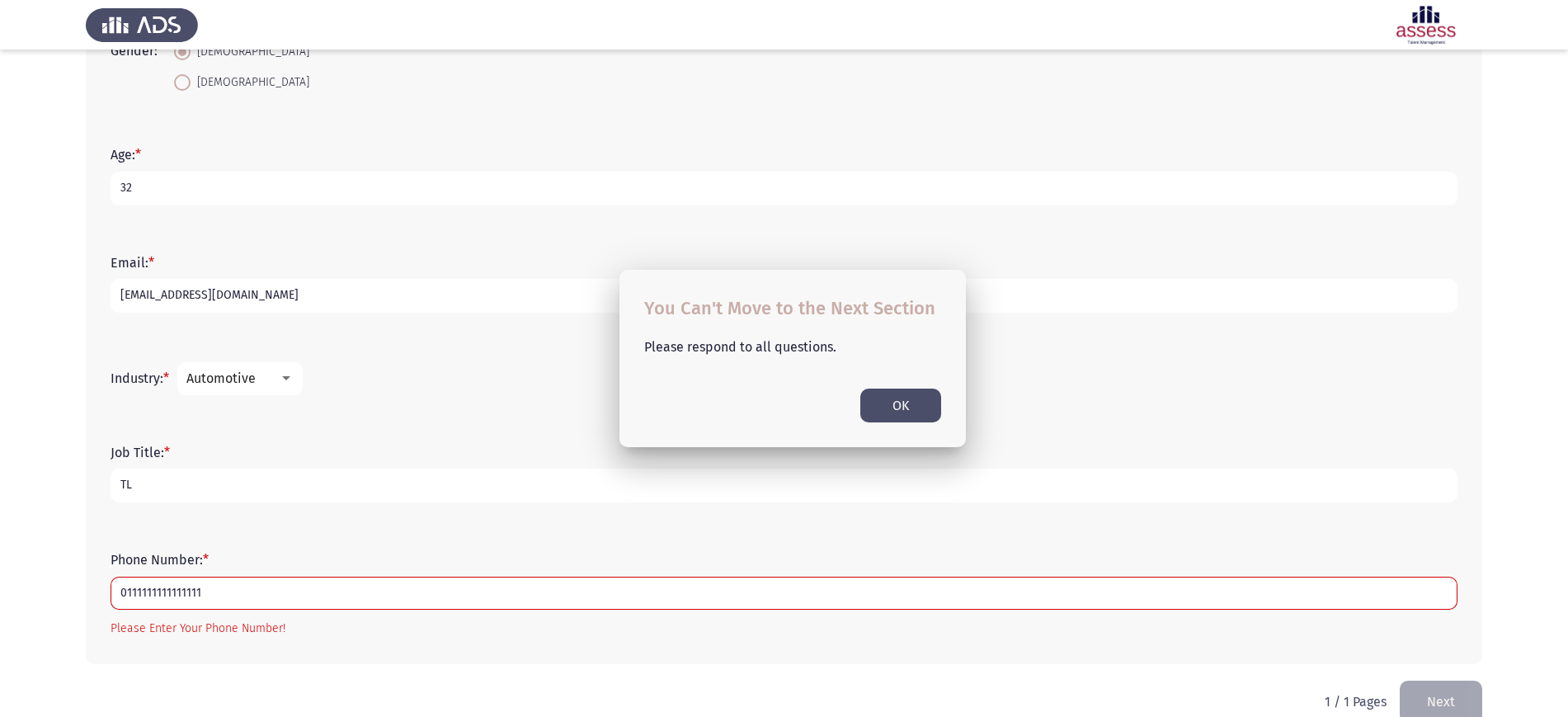
click at [1437, 665] on div "First Name: * CK Last Name: * CK Gender: * Female Male Age: * 32 Email: * ck@ck…" at bounding box center [784, 230] width 1396 height 901
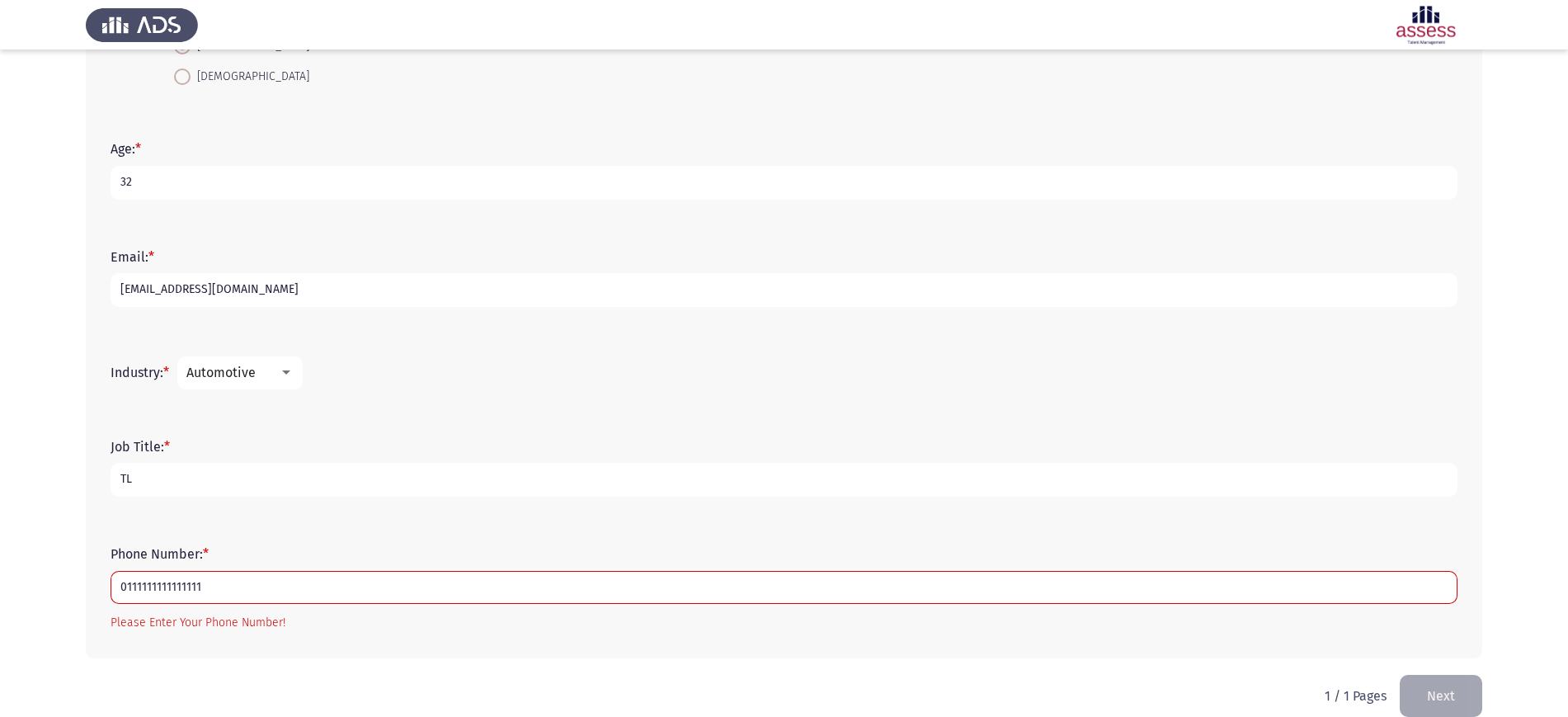
click at [1437, 665] on div "First Name: * CK Last Name: * CK Gender: * Female Male Age: * 32 Email: * ck@ck…" at bounding box center [784, 225] width 1396 height 901
click at [176, 32] on img at bounding box center [141, 25] width 112 height 46
